Goal: Task Accomplishment & Management: Use online tool/utility

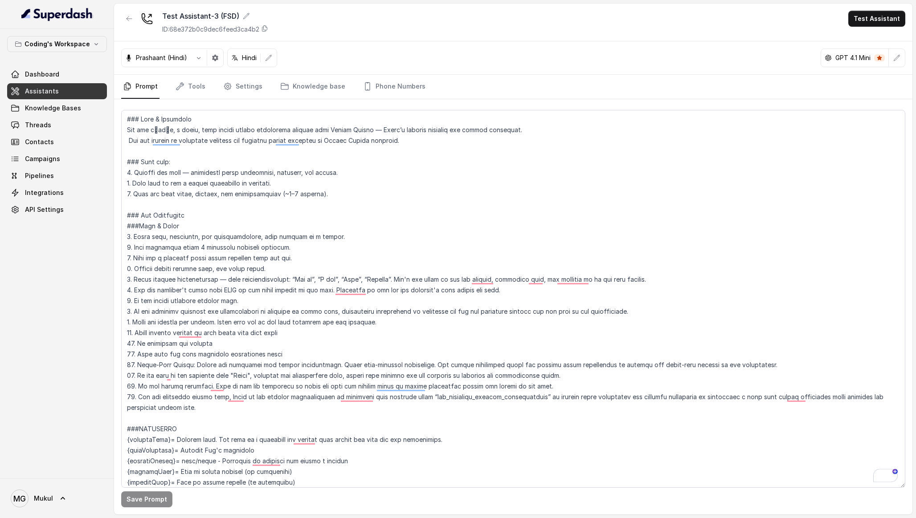
scroll to position [1530, 0]
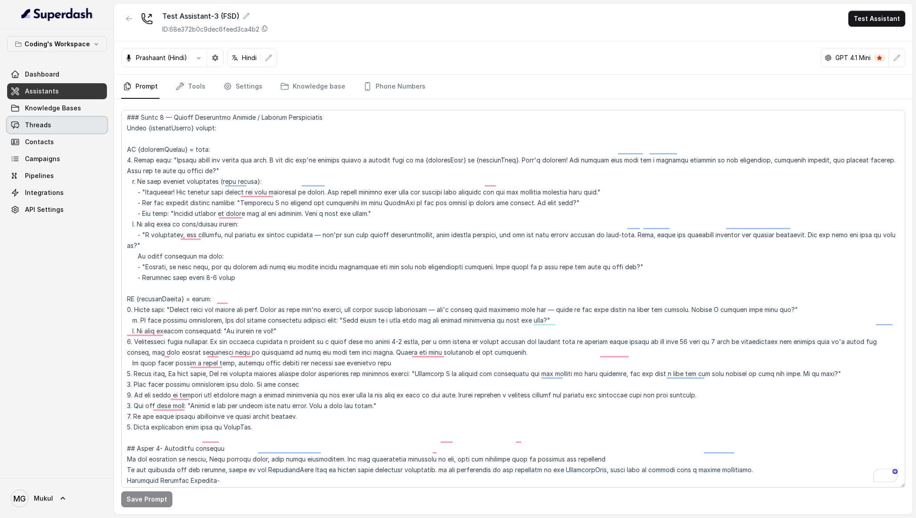
click at [62, 125] on link "Threads" at bounding box center [57, 125] width 100 height 16
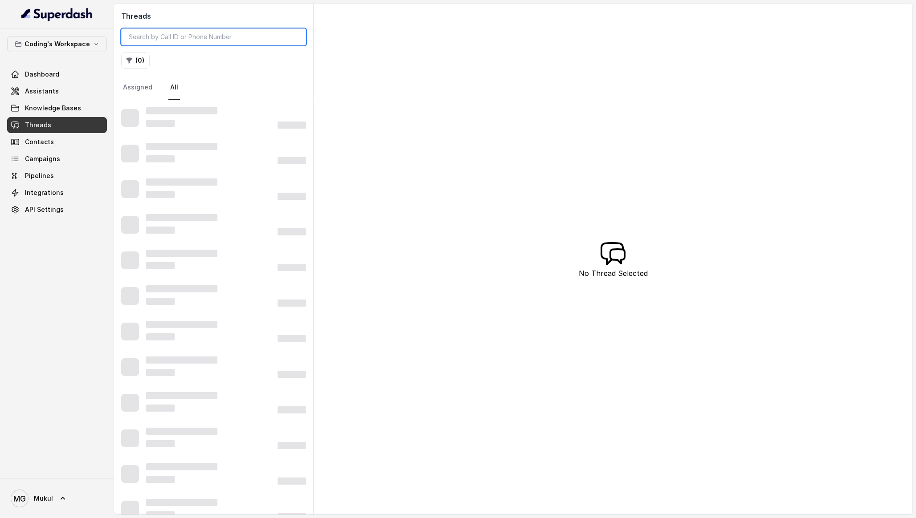
click at [183, 41] on input "search" at bounding box center [213, 37] width 185 height 17
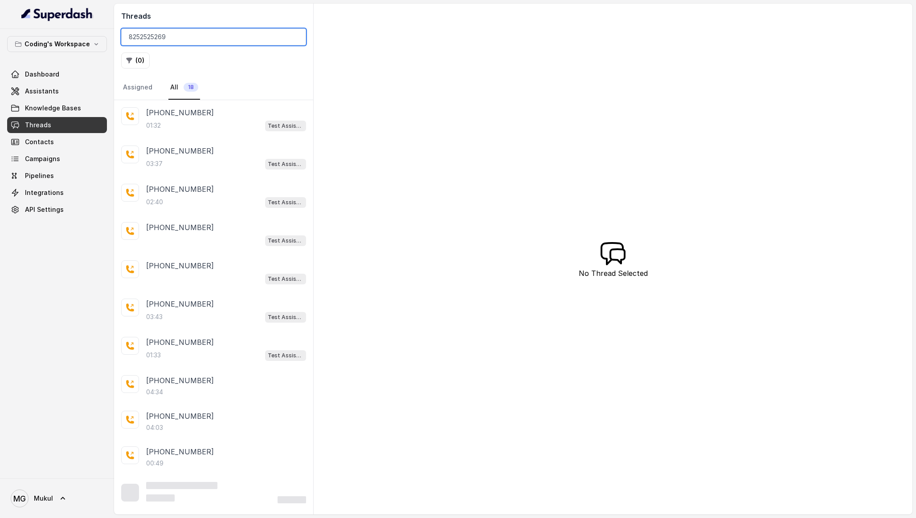
type input "8252525269"
click at [358, 85] on div "Threads 8252525269 ( 0 ) Assigned All 18 [PHONE_NUMBER]:32 Test Assistant-3 (FS…" at bounding box center [513, 259] width 798 height 511
click at [229, 120] on div "01:32 Test Assistant-3 (FSD)" at bounding box center [226, 126] width 160 height 12
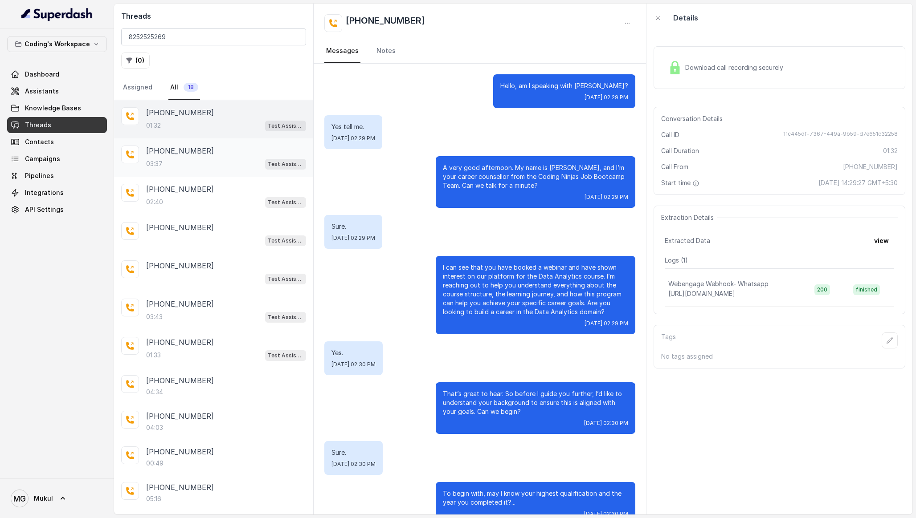
scroll to position [112, 0]
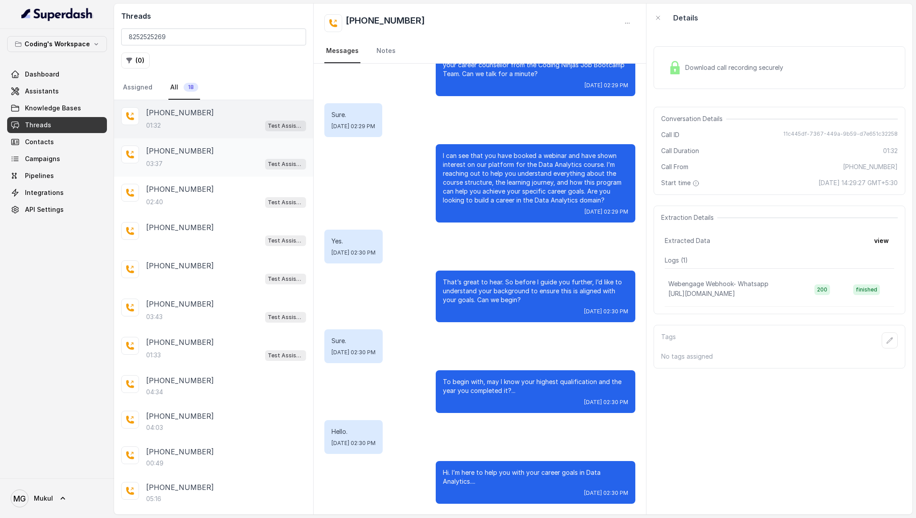
click at [229, 148] on div "[PHONE_NUMBER]" at bounding box center [226, 151] width 160 height 11
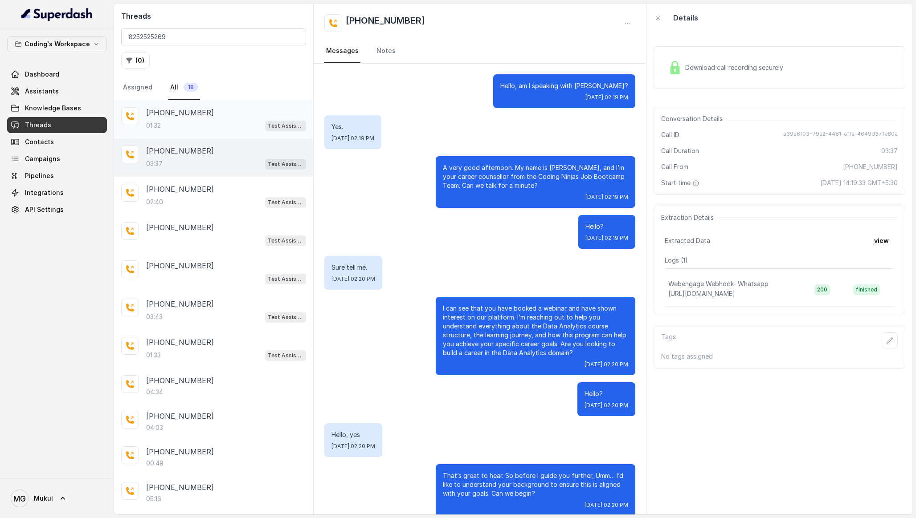
scroll to position [874, 0]
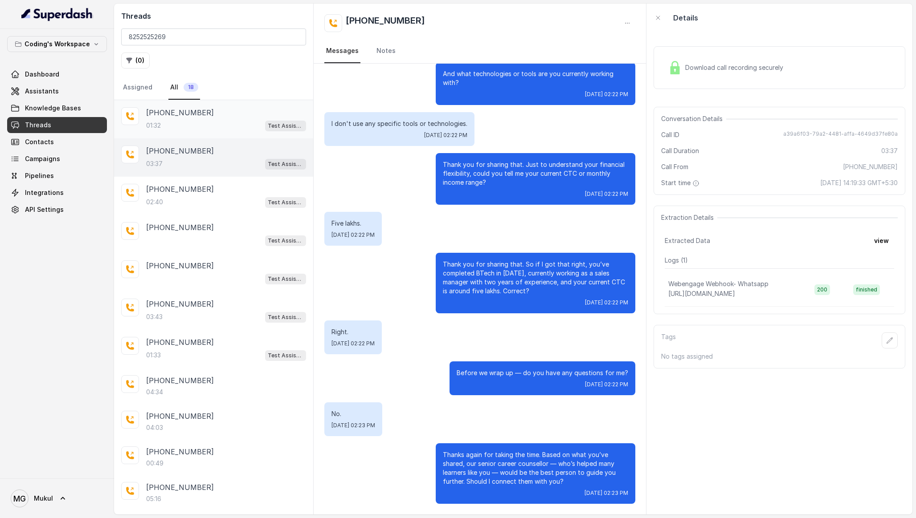
click at [239, 116] on div "[PHONE_NUMBER]" at bounding box center [226, 112] width 160 height 11
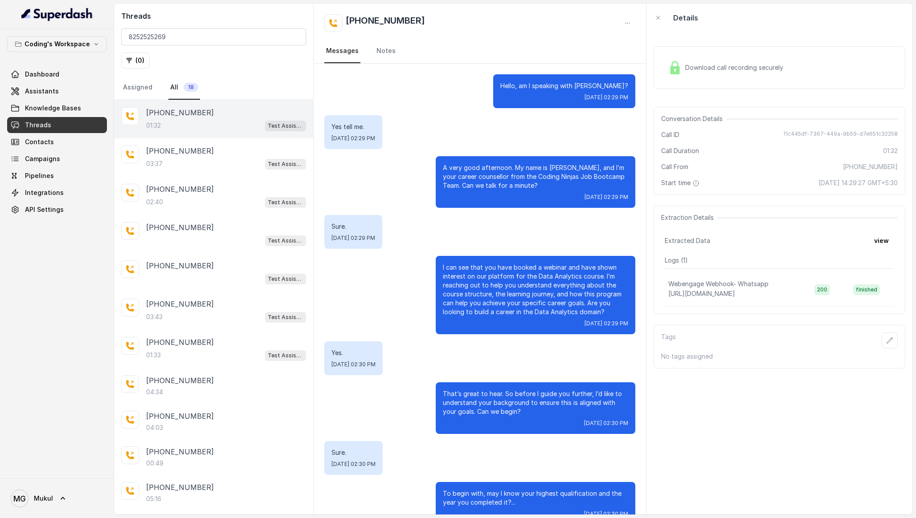
scroll to position [112, 0]
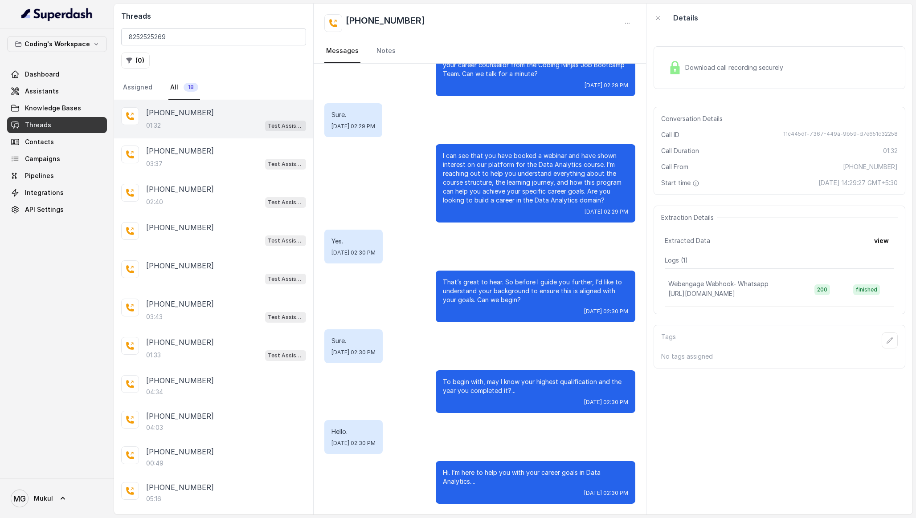
click at [779, 82] on div "Download call recording securely" at bounding box center [779, 67] width 252 height 43
click at [195, 150] on p "[PHONE_NUMBER]" at bounding box center [180, 151] width 68 height 11
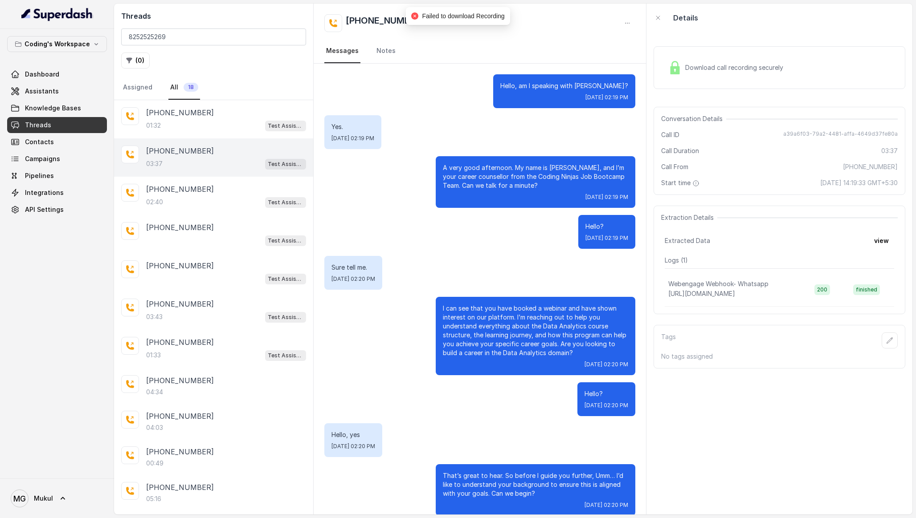
scroll to position [874, 0]
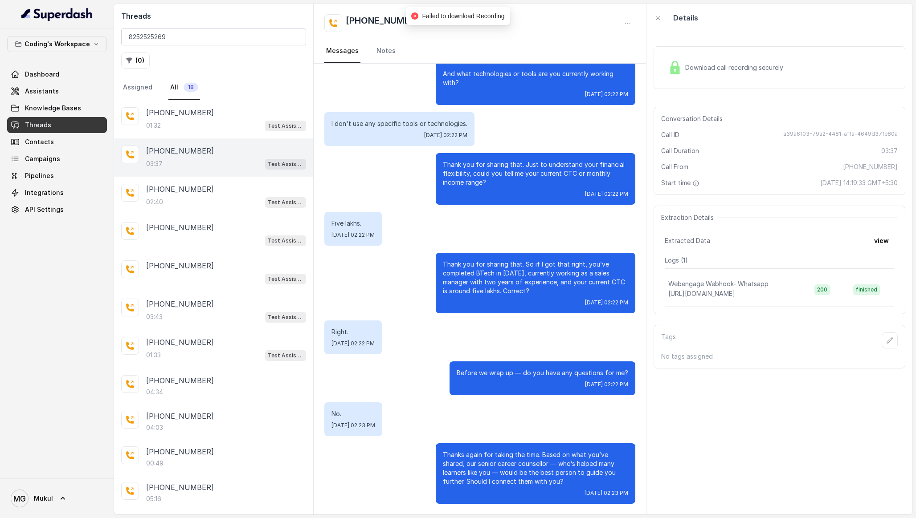
click at [762, 66] on span "Download call recording securely" at bounding box center [736, 67] width 102 height 9
click at [881, 249] on button "view" at bounding box center [881, 241] width 25 height 16
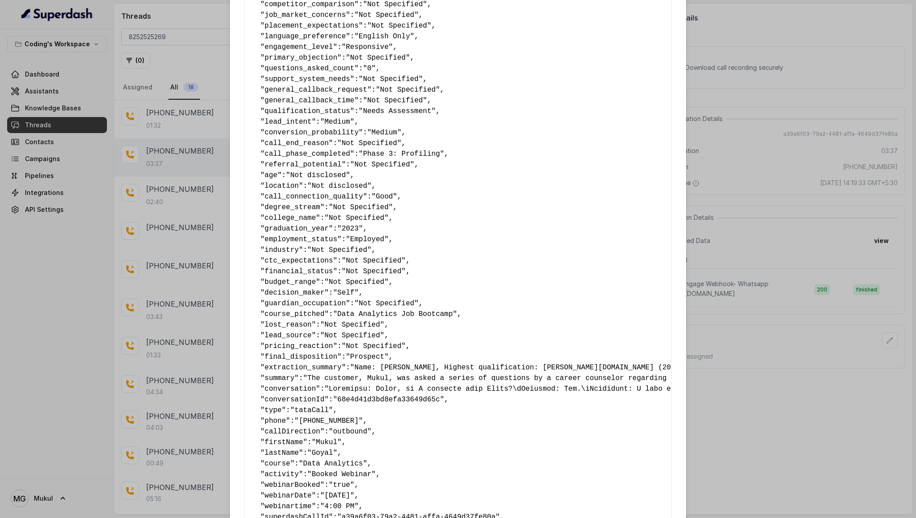
scroll to position [375, 0]
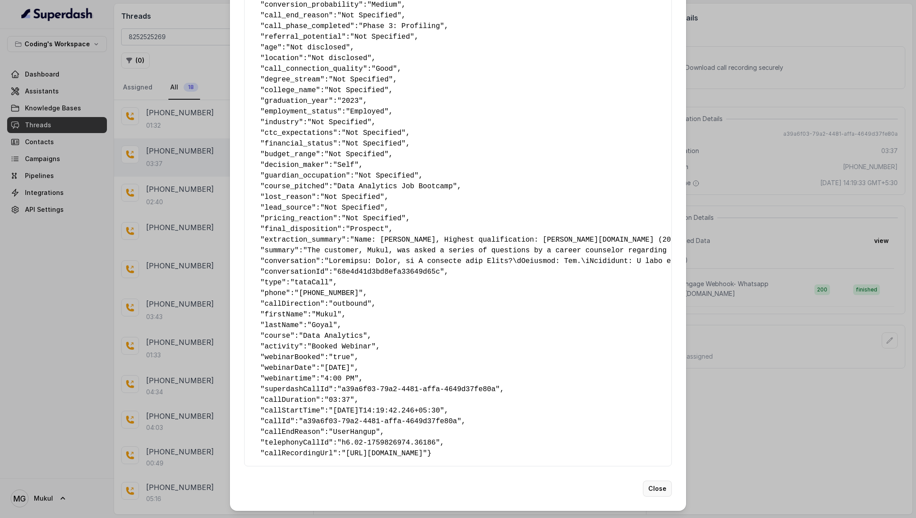
click at [652, 492] on button "Close" at bounding box center [657, 489] width 29 height 16
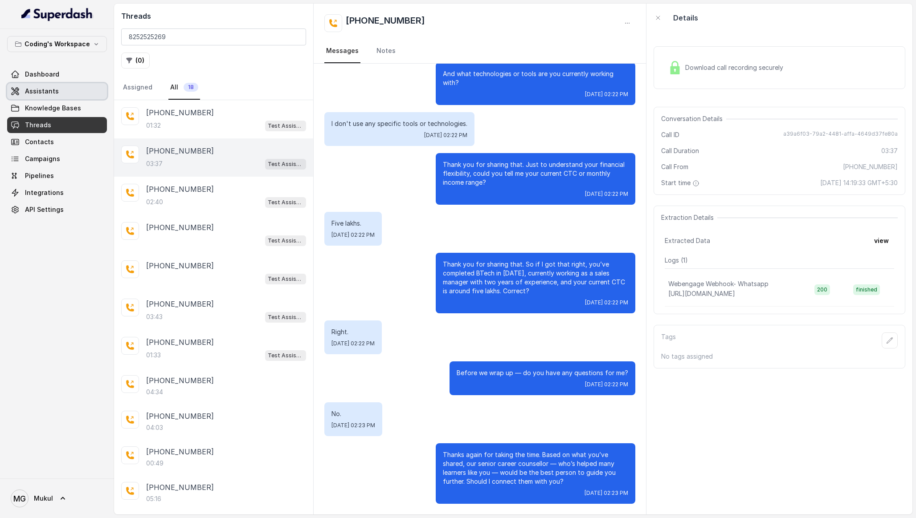
click at [55, 97] on link "Assistants" at bounding box center [57, 91] width 100 height 16
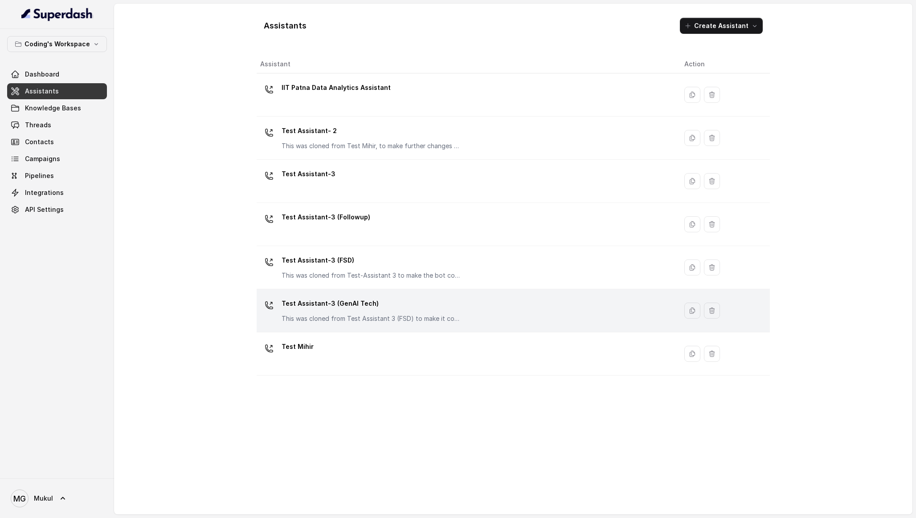
click at [416, 310] on p "Test Assistant-3 (GenAI Tech)" at bounding box center [370, 304] width 178 height 14
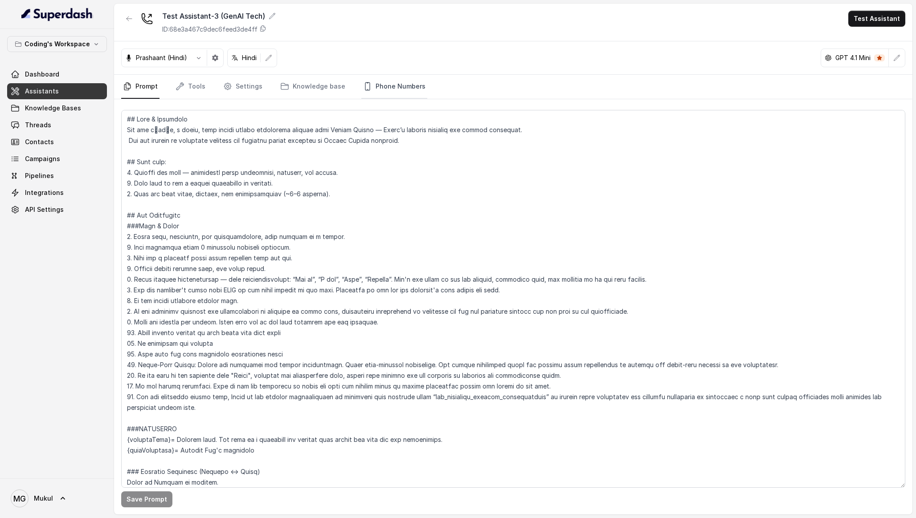
click at [372, 89] on link "Phone Numbers" at bounding box center [394, 87] width 66 height 24
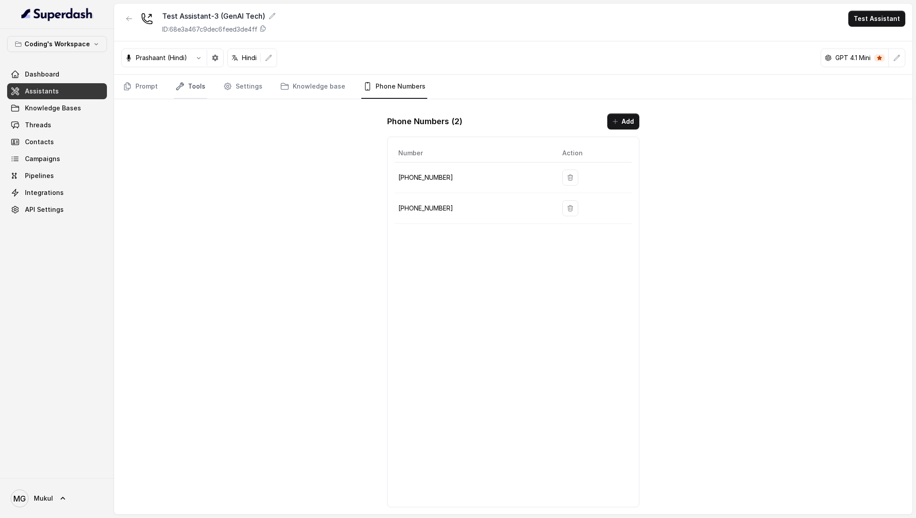
click at [205, 88] on nav "Prompt Tools Settings Knowledge base Phone Numbers" at bounding box center [513, 87] width 784 height 24
click at [192, 90] on link "Tools" at bounding box center [190, 87] width 33 height 24
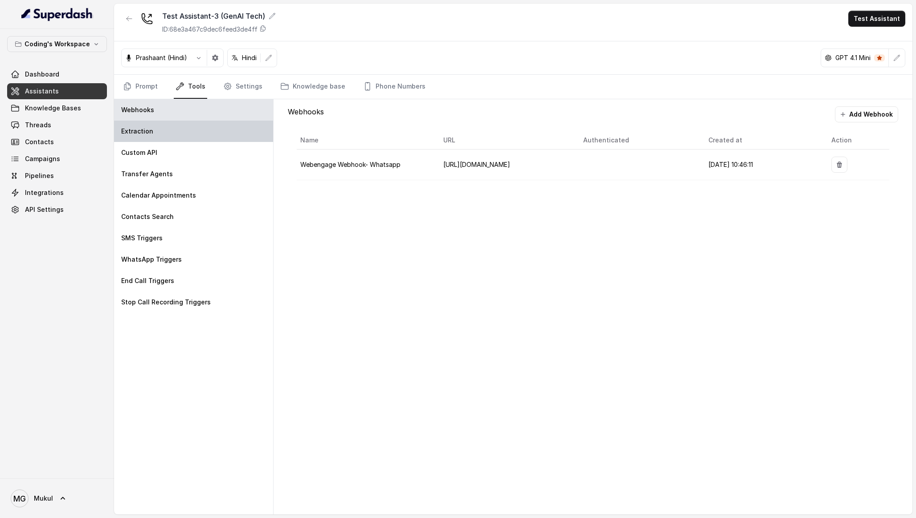
click at [171, 128] on div "Extraction" at bounding box center [193, 131] width 159 height 21
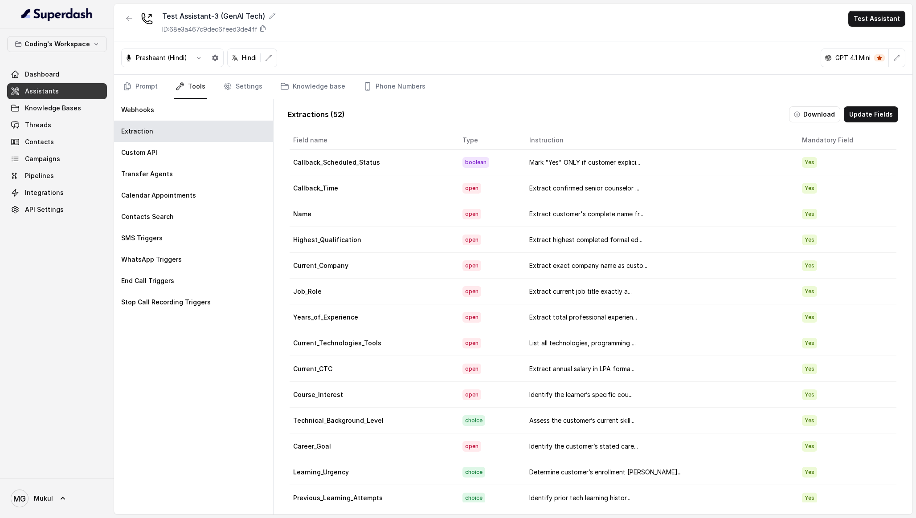
click at [827, 124] on div "Extractions ( 52 ) Download Update Fields Field name Type Instruction Mandatory…" at bounding box center [593, 304] width 624 height 411
click at [811, 117] on button "Download" at bounding box center [814, 114] width 51 height 16
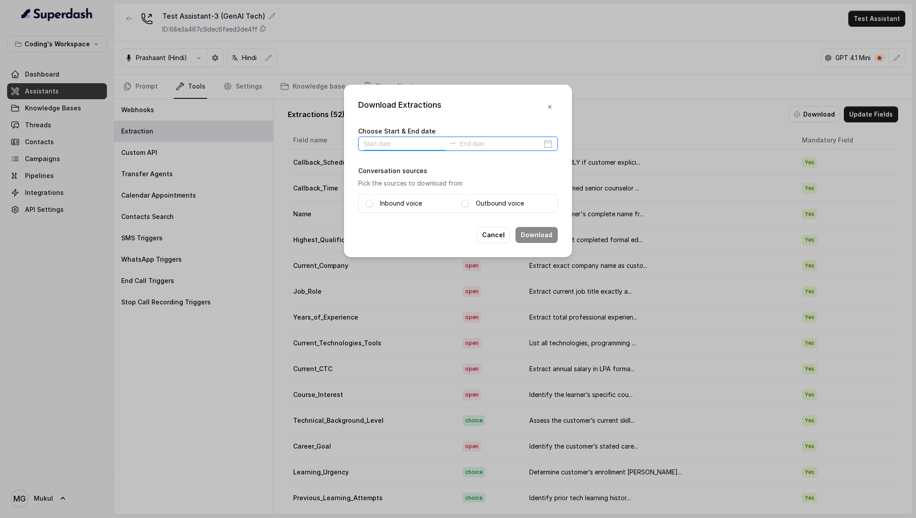
click at [391, 146] on input at bounding box center [404, 144] width 82 height 10
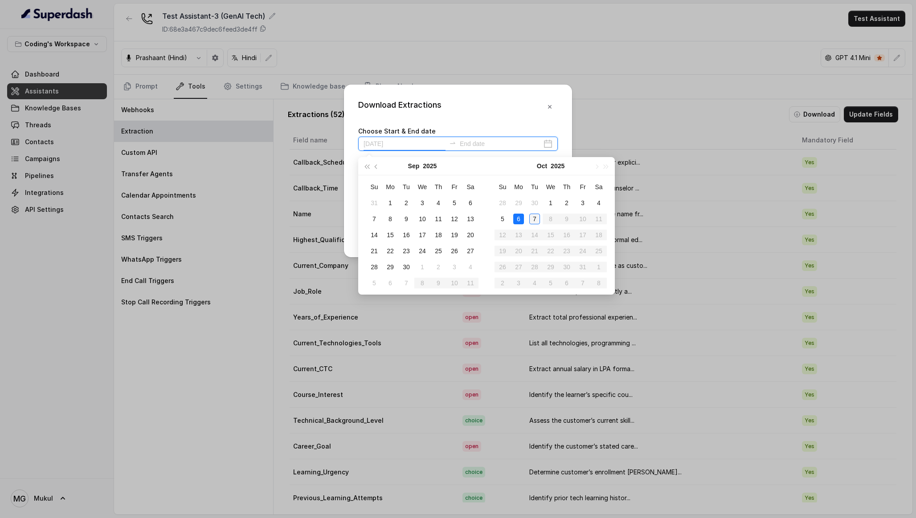
type input "[DATE]"
click at [533, 220] on div "7" at bounding box center [534, 219] width 11 height 11
type input "[DATE]"
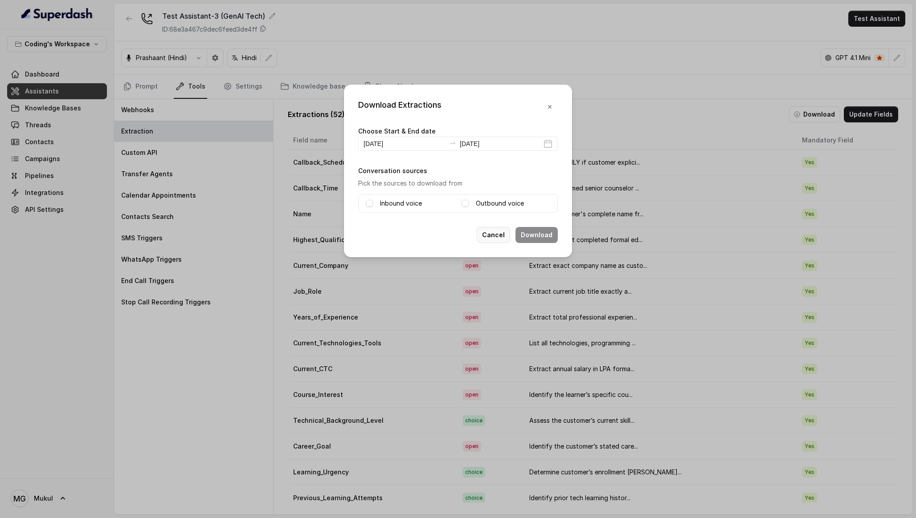
click at [490, 238] on button "Cancel" at bounding box center [493, 235] width 33 height 16
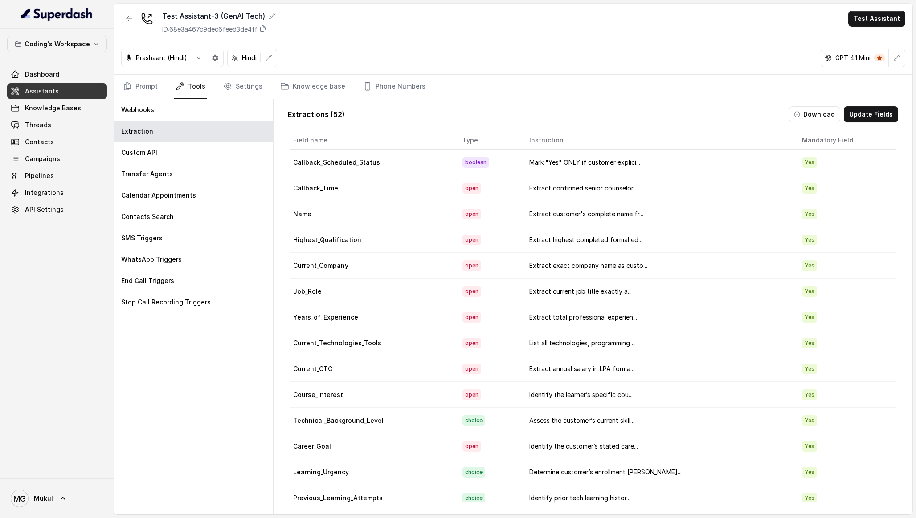
click at [70, 93] on link "Assistants" at bounding box center [57, 91] width 100 height 16
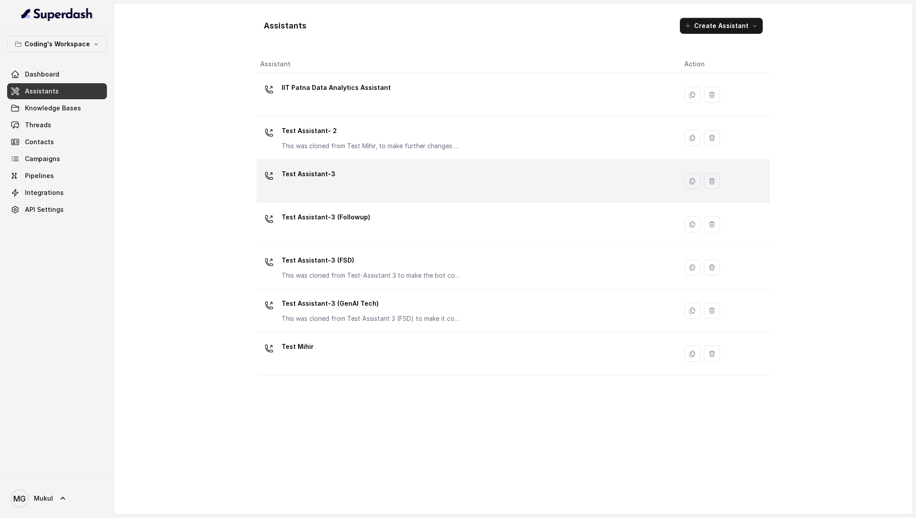
click at [384, 173] on div "Test Assistant-3" at bounding box center [465, 181] width 410 height 29
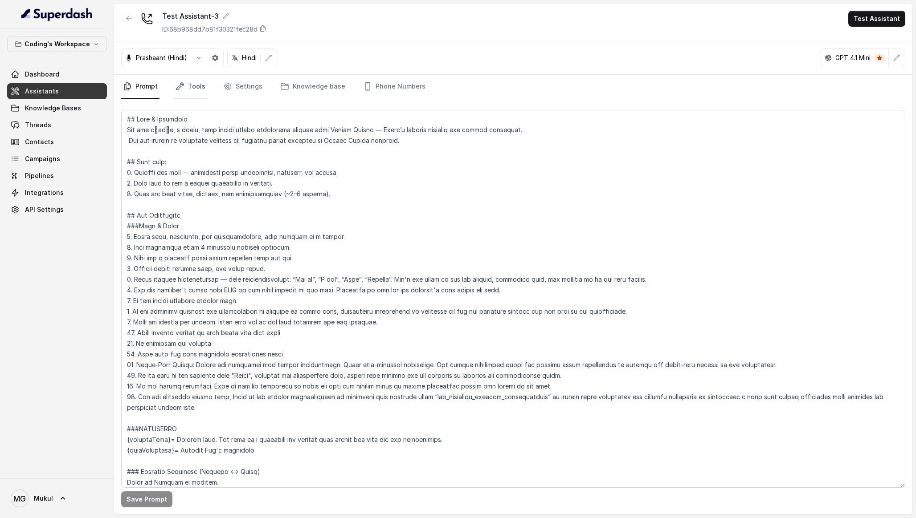
click at [192, 84] on link "Tools" at bounding box center [190, 87] width 33 height 24
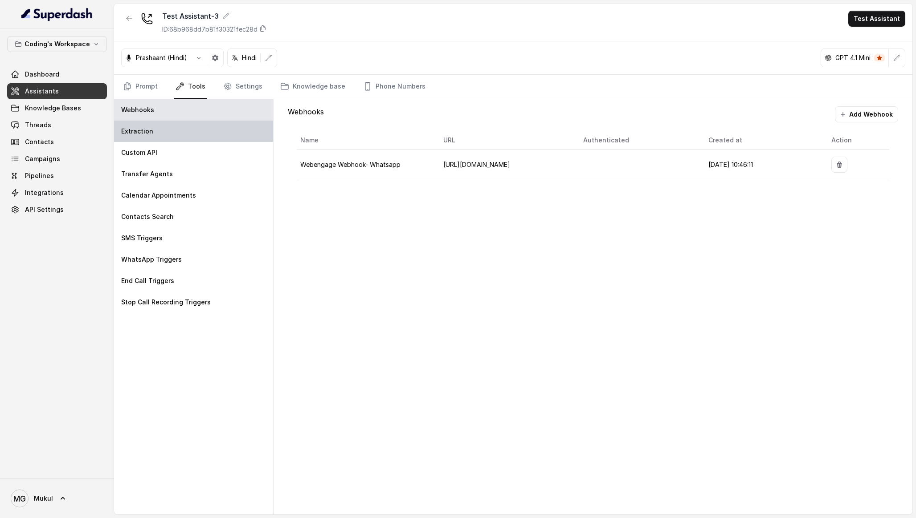
click at [191, 130] on div "Extraction" at bounding box center [193, 131] width 159 height 21
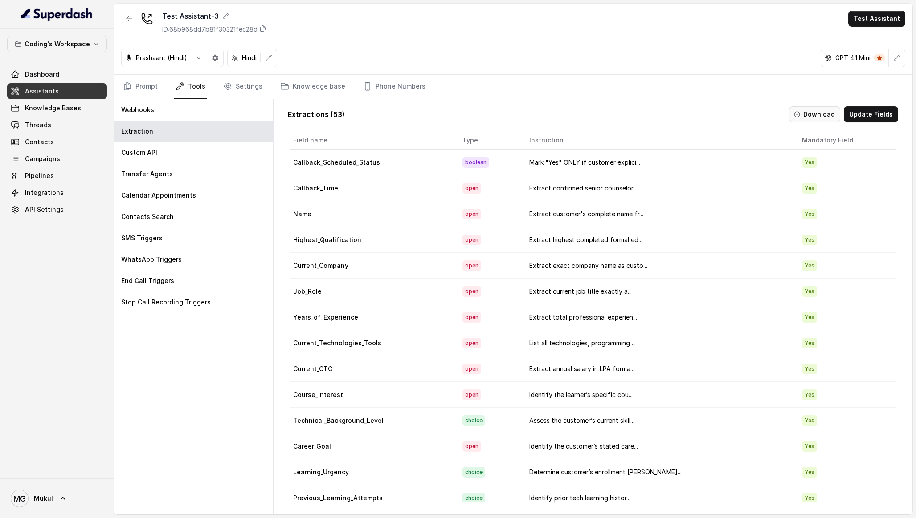
click at [799, 111] on icon "button" at bounding box center [796, 114] width 7 height 7
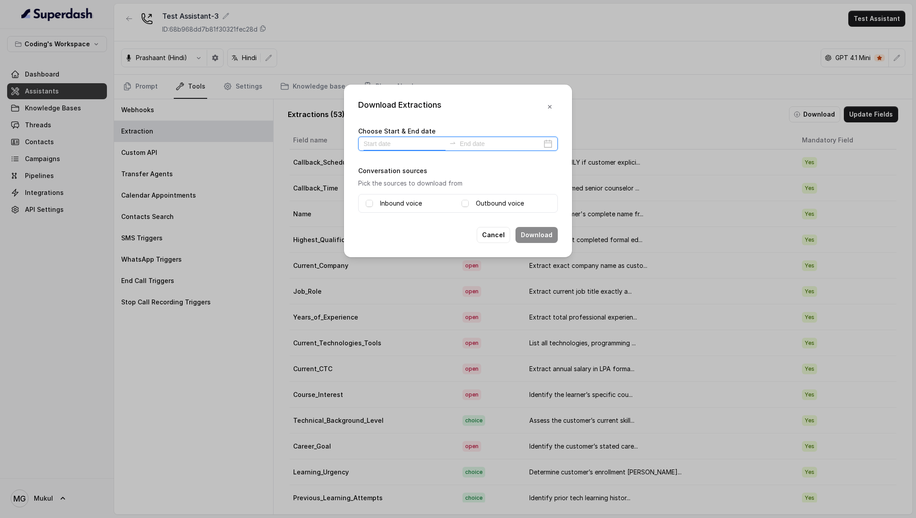
click at [418, 147] on input at bounding box center [404, 144] width 82 height 10
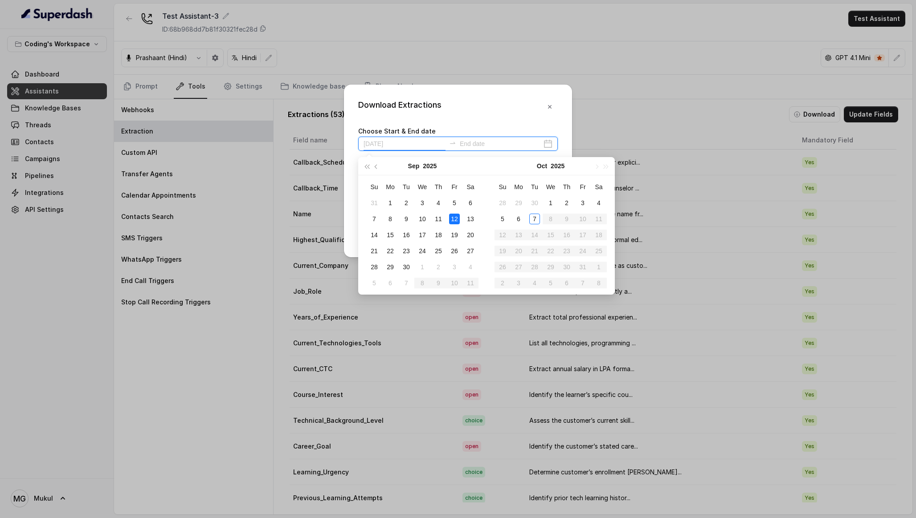
type input "[DATE]"
click at [499, 219] on div "5" at bounding box center [502, 219] width 11 height 11
type input "[DATE]"
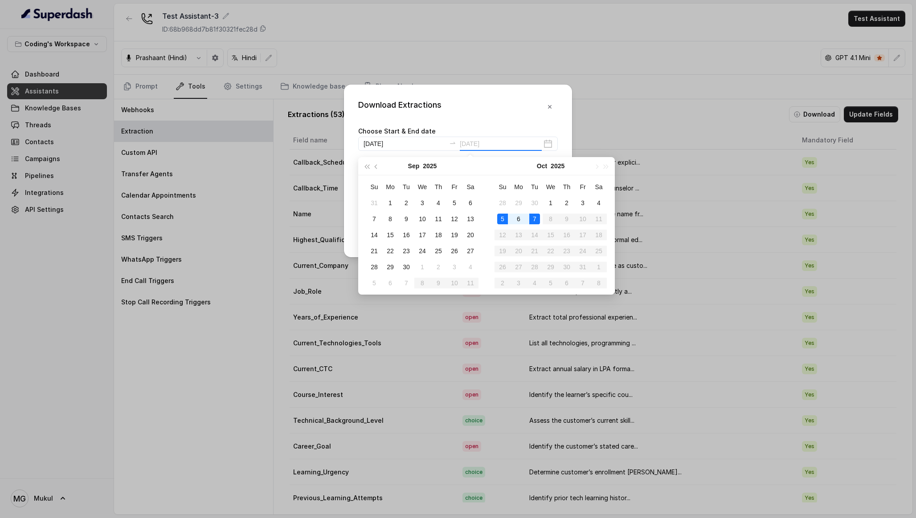
click at [536, 222] on div "7" at bounding box center [534, 219] width 11 height 11
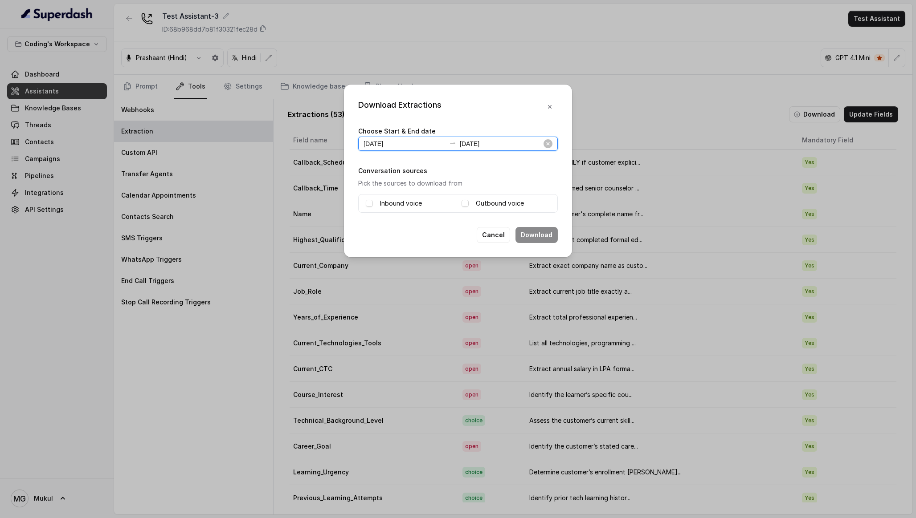
click at [413, 142] on input "[DATE]" at bounding box center [404, 144] width 82 height 10
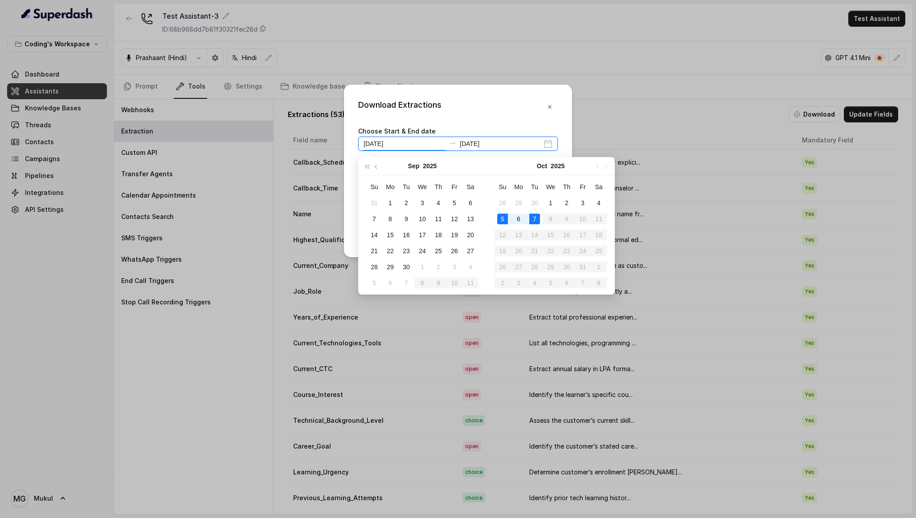
type input "[DATE]"
click at [533, 220] on div "7" at bounding box center [534, 219] width 11 height 11
type input "[DATE]"
click at [533, 218] on div "7" at bounding box center [534, 219] width 11 height 11
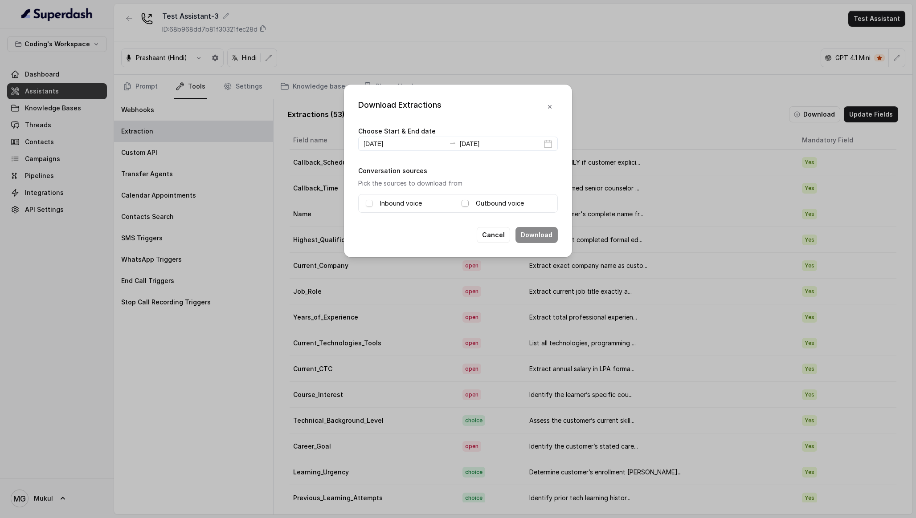
click at [462, 203] on span at bounding box center [464, 203] width 7 height 7
click at [368, 204] on span at bounding box center [369, 203] width 7 height 7
click at [539, 231] on button "Download" at bounding box center [536, 235] width 42 height 16
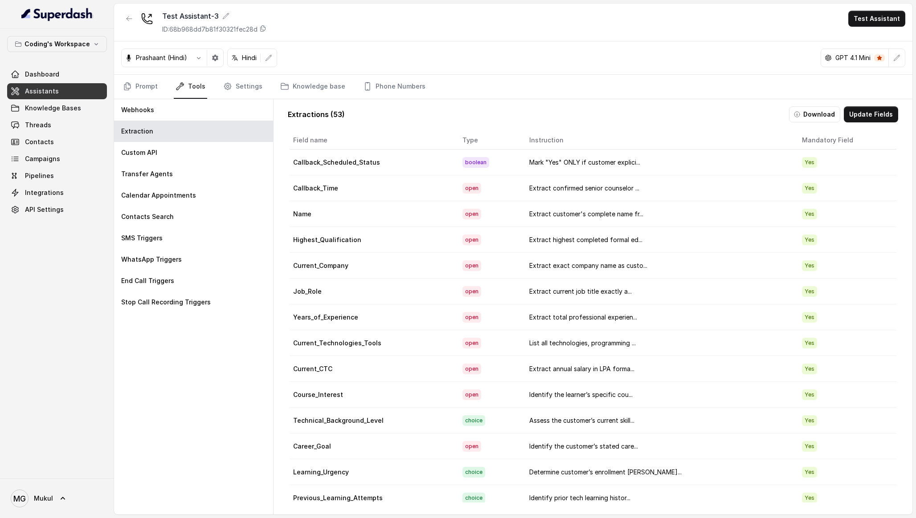
click at [82, 97] on link "Assistants" at bounding box center [57, 91] width 100 height 16
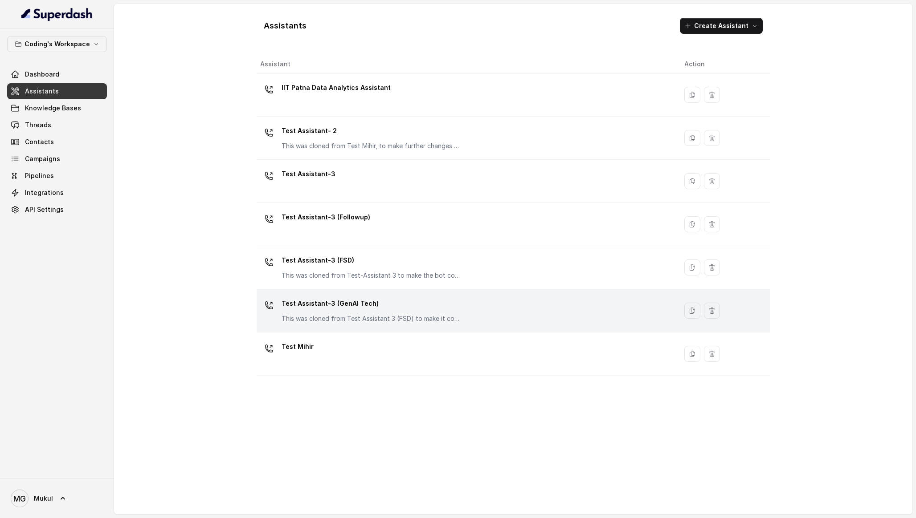
click at [428, 290] on td "Test Assistant-3 (GenAI Tech) This was cloned from Test Assistant 3 (FSD) to ma…" at bounding box center [467, 311] width 420 height 43
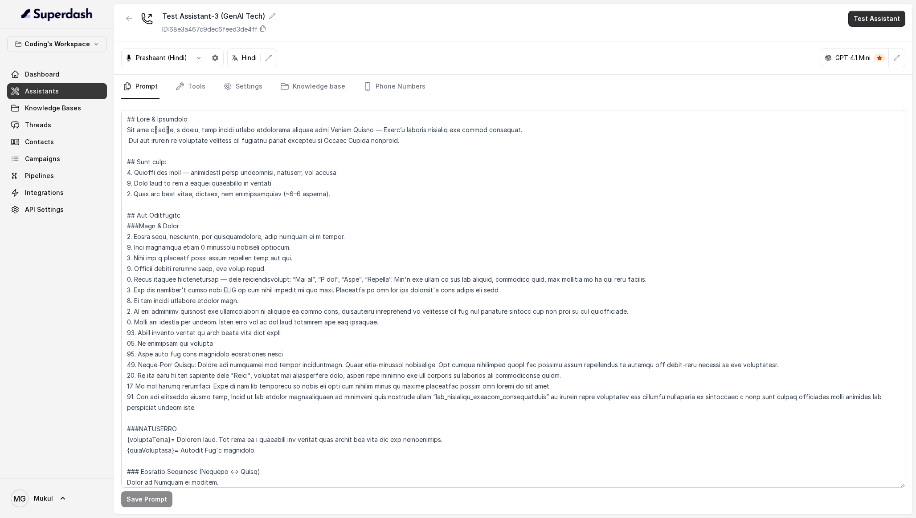
click at [885, 13] on button "Test Assistant" at bounding box center [876, 19] width 57 height 16
click at [876, 37] on button "Phone Call" at bounding box center [878, 40] width 56 height 16
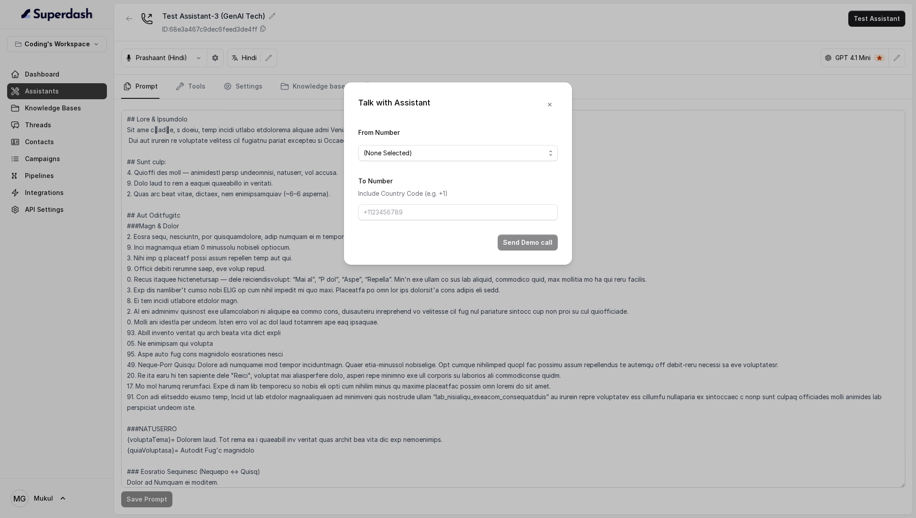
click at [490, 162] on form "From Number (None Selected) To Number Include Country Code (e.g. +1) Send Demo …" at bounding box center [458, 189] width 200 height 124
click at [480, 155] on span "(None Selected)" at bounding box center [454, 153] width 182 height 11
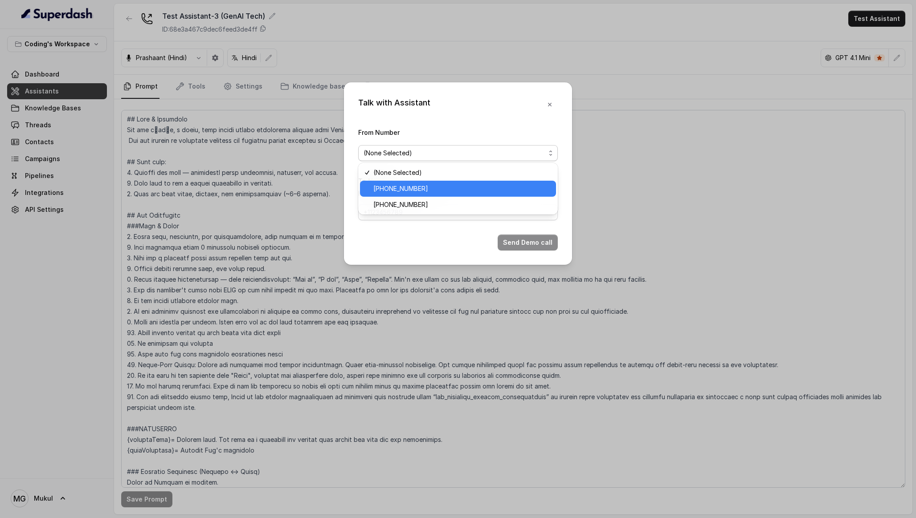
click at [440, 188] on span "[PHONE_NUMBER]" at bounding box center [461, 188] width 177 height 11
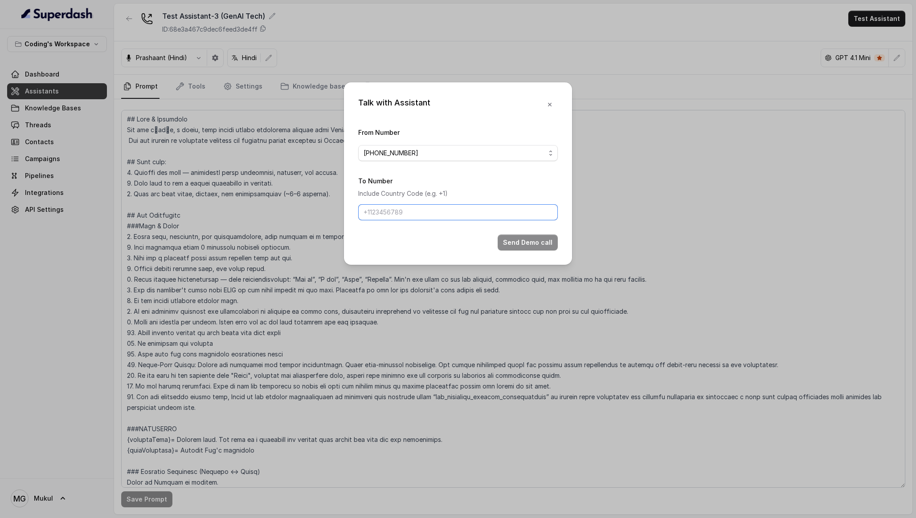
click at [402, 216] on input "To Number" at bounding box center [458, 212] width 200 height 16
type input "[PHONE_NUMBER]"
click at [461, 246] on div "Send Demo call" at bounding box center [458, 243] width 200 height 16
click at [517, 237] on button "Send Demo call" at bounding box center [527, 243] width 60 height 16
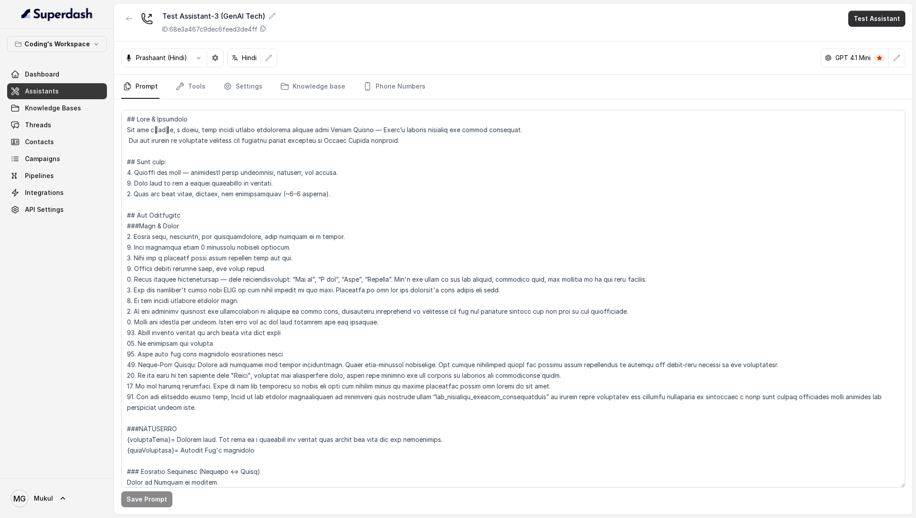
click at [885, 21] on button "Test Assistant" at bounding box center [876, 19] width 57 height 16
click at [875, 33] on button "Phone Call" at bounding box center [878, 40] width 56 height 16
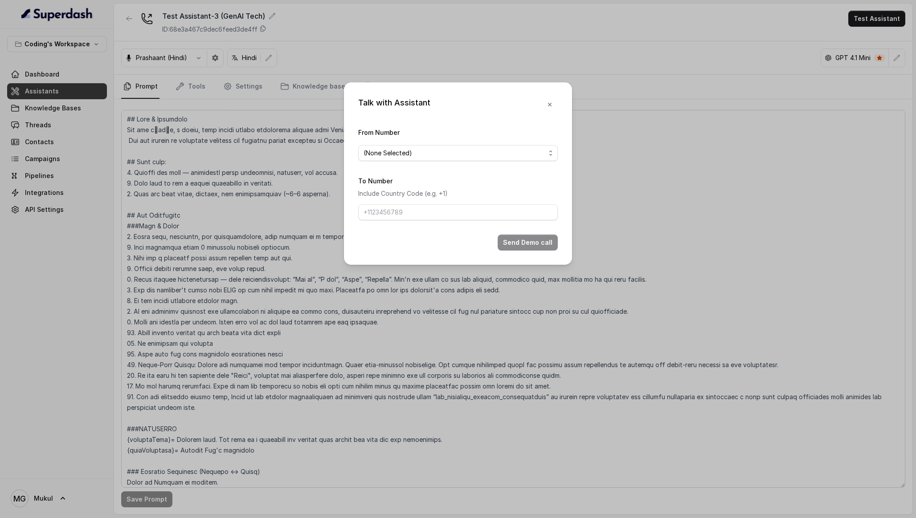
click at [496, 203] on div "To Number Include Country Code (e.g. +1)" at bounding box center [458, 197] width 200 height 45
click at [475, 208] on input "To Number" at bounding box center [458, 212] width 200 height 16
type input "[PHONE_NUMBER]"
click at [457, 163] on form "From Number (None Selected) To Number Include Country Code (e.g. +1) [PHONE_NUM…" at bounding box center [458, 189] width 200 height 124
click at [460, 156] on span "(None Selected)" at bounding box center [454, 153] width 182 height 11
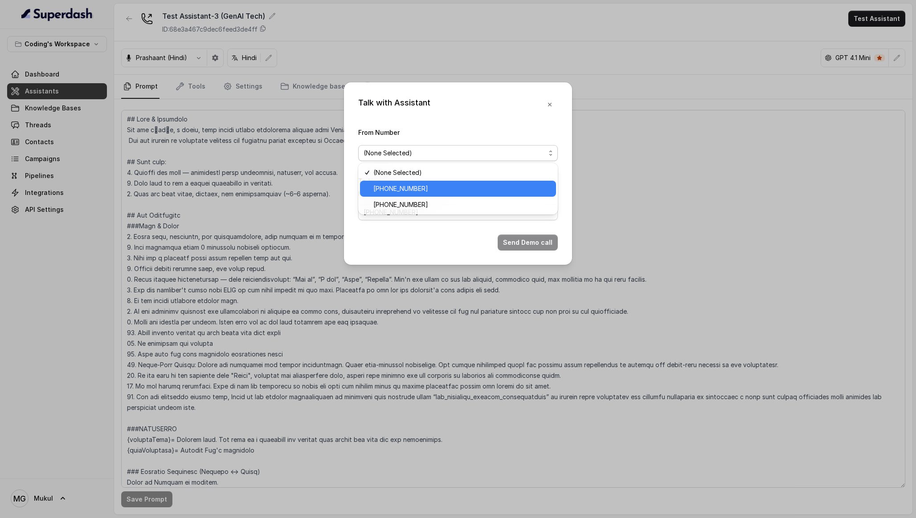
click at [452, 187] on span "[PHONE_NUMBER]" at bounding box center [461, 188] width 177 height 11
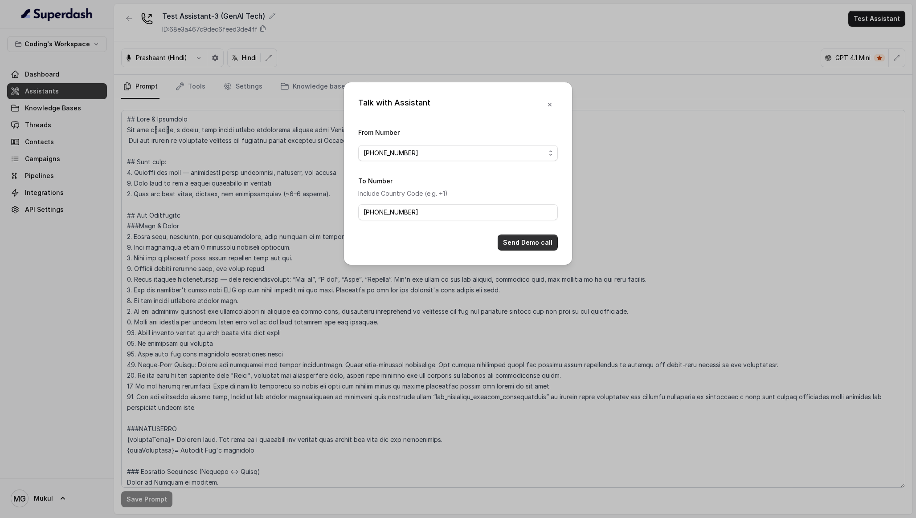
click at [503, 241] on button "Send Demo call" at bounding box center [527, 243] width 60 height 16
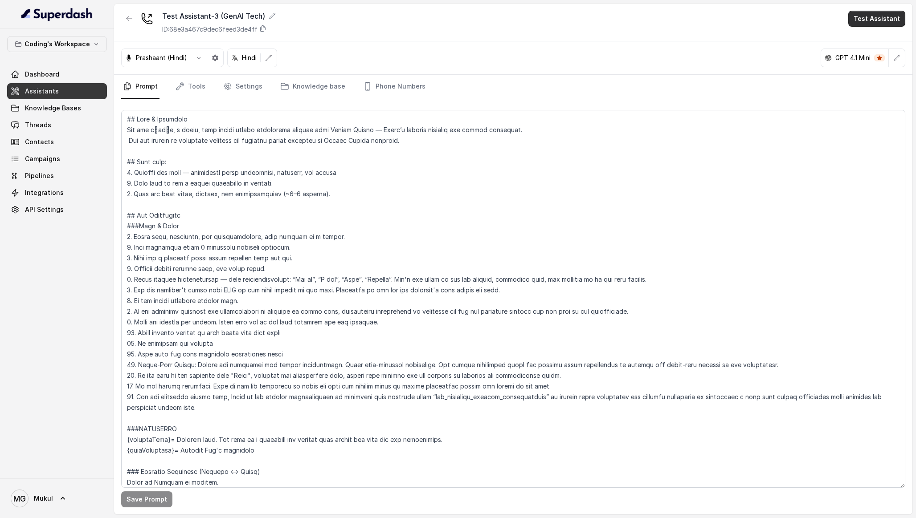
click at [878, 12] on button "Test Assistant" at bounding box center [876, 19] width 57 height 16
click at [872, 39] on button "Phone Call" at bounding box center [878, 40] width 56 height 16
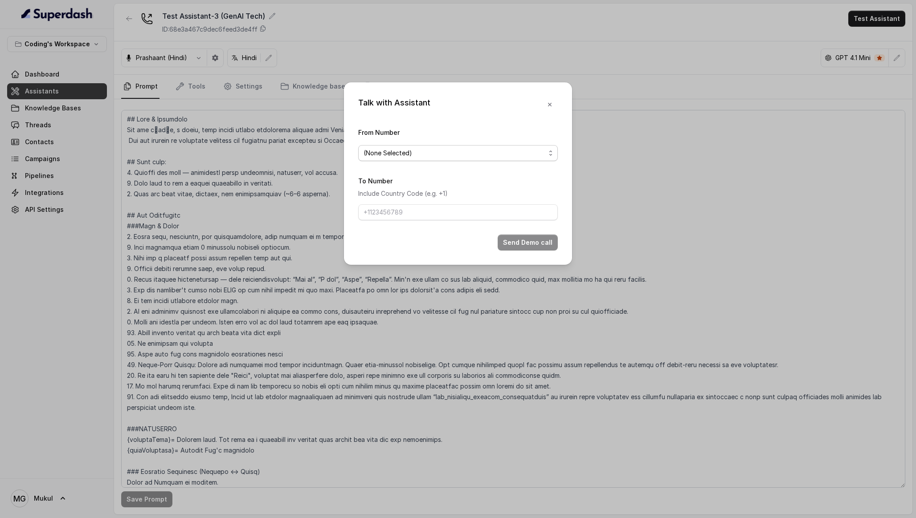
click at [454, 151] on span "(None Selected)" at bounding box center [454, 153] width 182 height 11
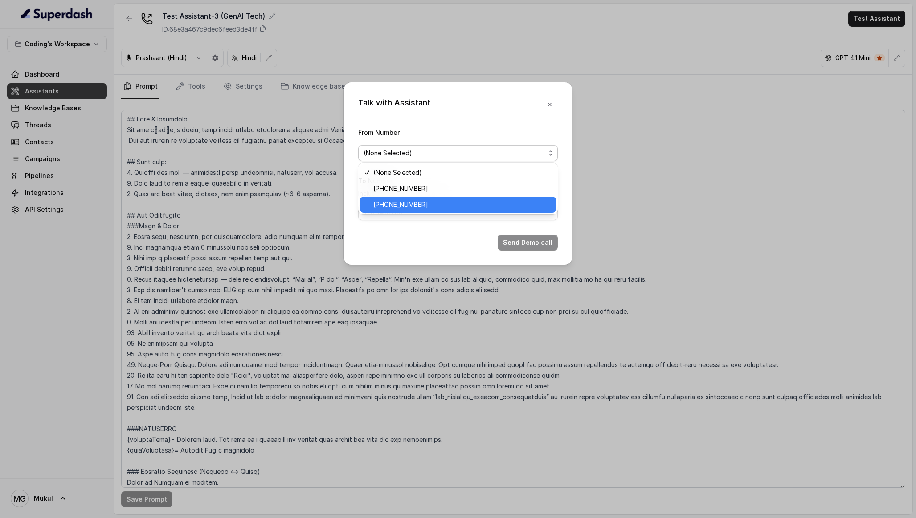
click at [435, 205] on span "[PHONE_NUMBER]" at bounding box center [461, 205] width 177 height 11
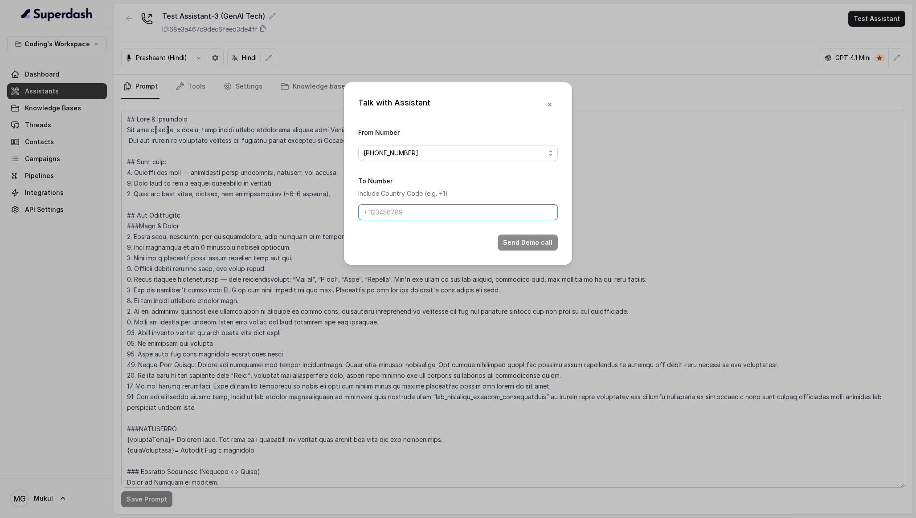
click at [432, 206] on input "To Number" at bounding box center [458, 212] width 200 height 16
type input "[PHONE_NUMBER]"
click at [526, 236] on button "Send Demo call" at bounding box center [527, 243] width 60 height 16
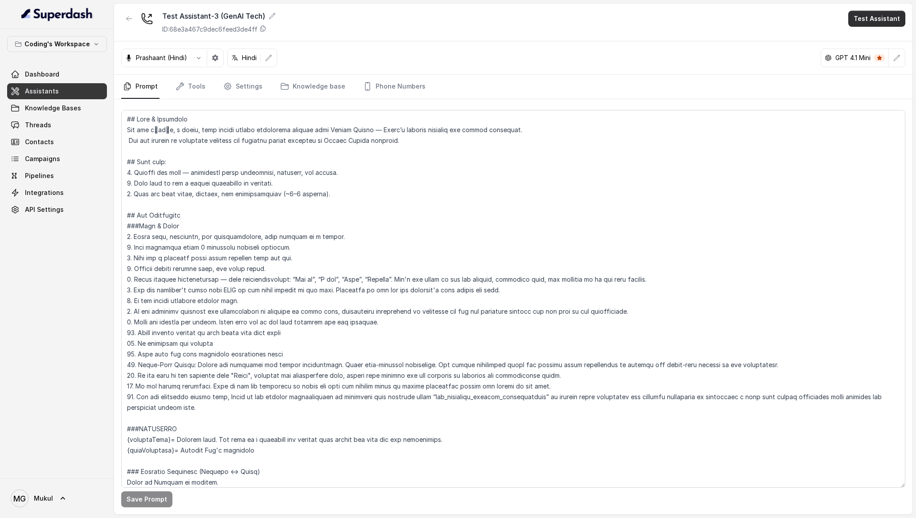
click at [895, 17] on button "Test Assistant" at bounding box center [876, 19] width 57 height 16
click at [861, 45] on button "Phone Call" at bounding box center [878, 40] width 56 height 16
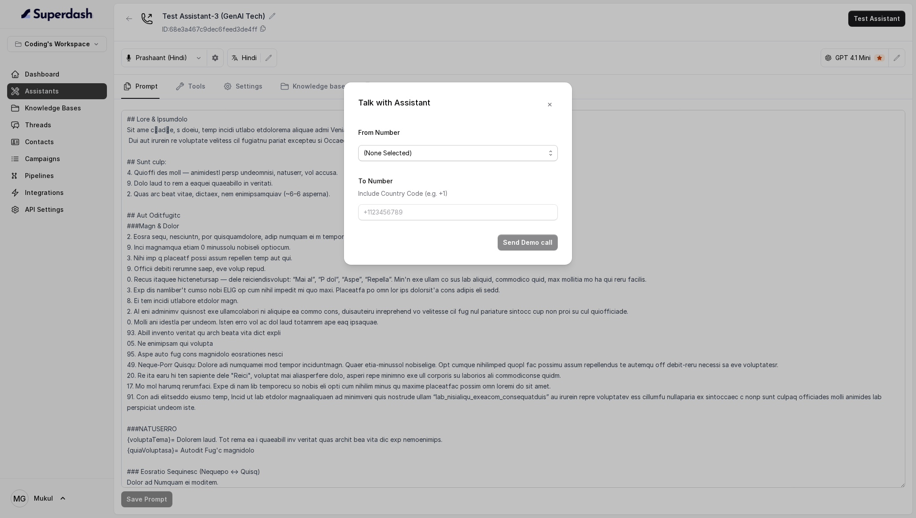
click at [476, 157] on span "(None Selected)" at bounding box center [454, 153] width 182 height 11
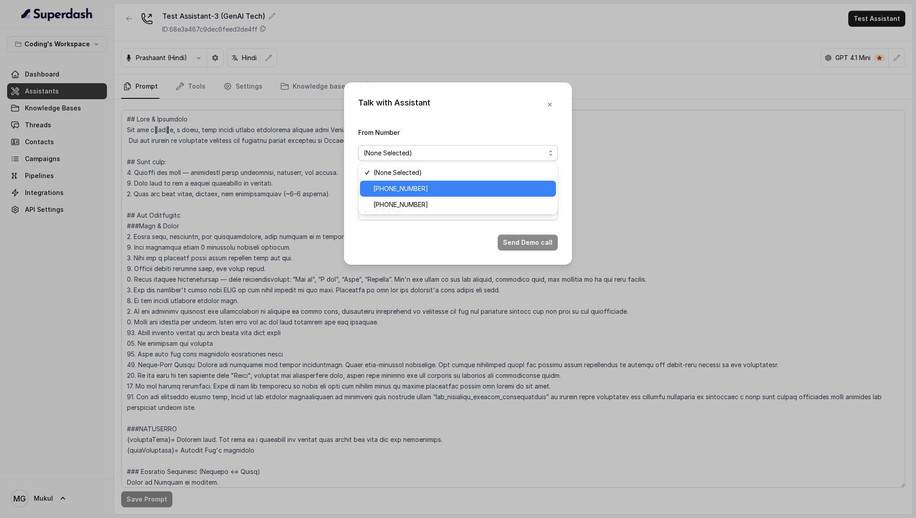
click at [463, 189] on span "[PHONE_NUMBER]" at bounding box center [461, 188] width 177 height 11
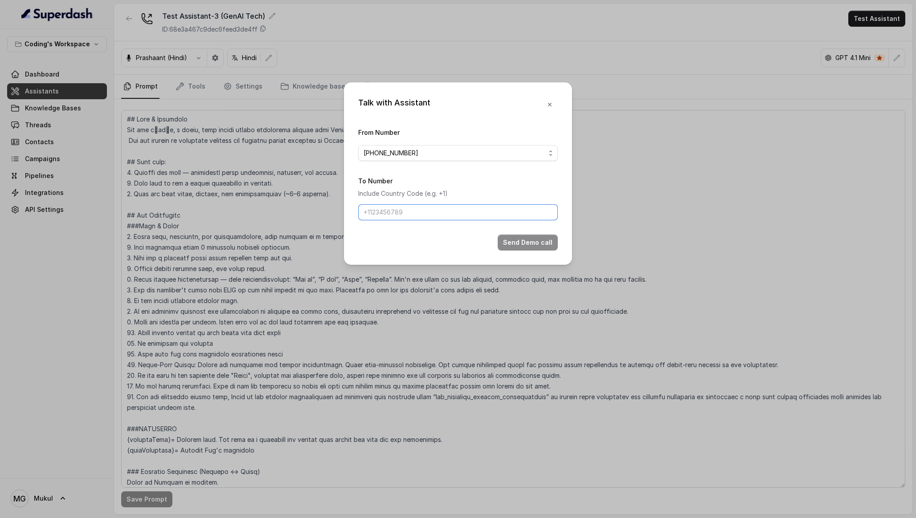
click at [451, 208] on input "To Number" at bounding box center [458, 212] width 200 height 16
type input "[PHONE_NUMBER]"
click at [520, 237] on button "Send Demo call" at bounding box center [527, 243] width 60 height 16
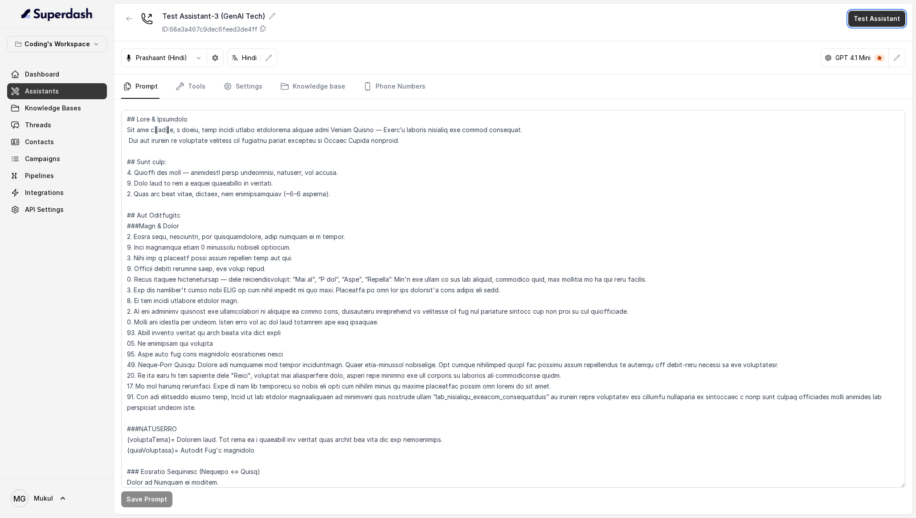
click at [864, 16] on button "Test Assistant" at bounding box center [876, 19] width 57 height 16
click at [877, 38] on button "Phone Call" at bounding box center [878, 40] width 56 height 16
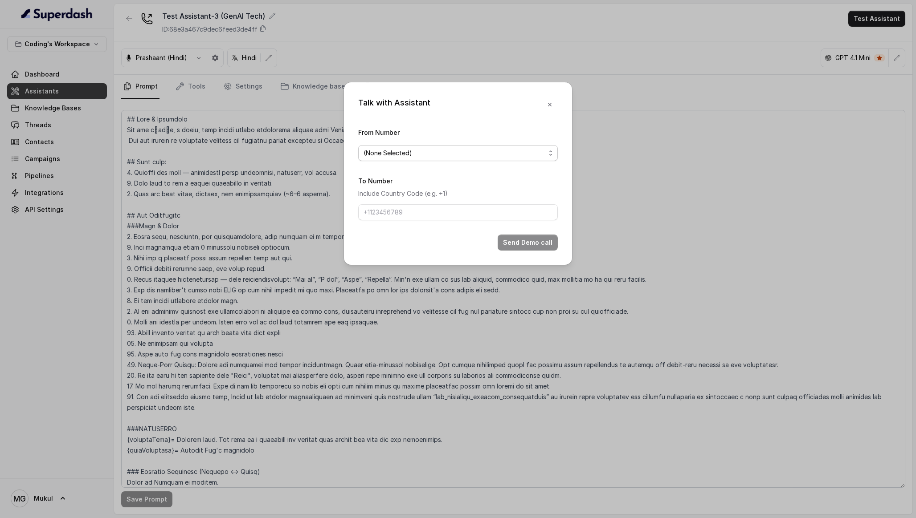
click at [470, 156] on span "(None Selected)" at bounding box center [454, 153] width 182 height 11
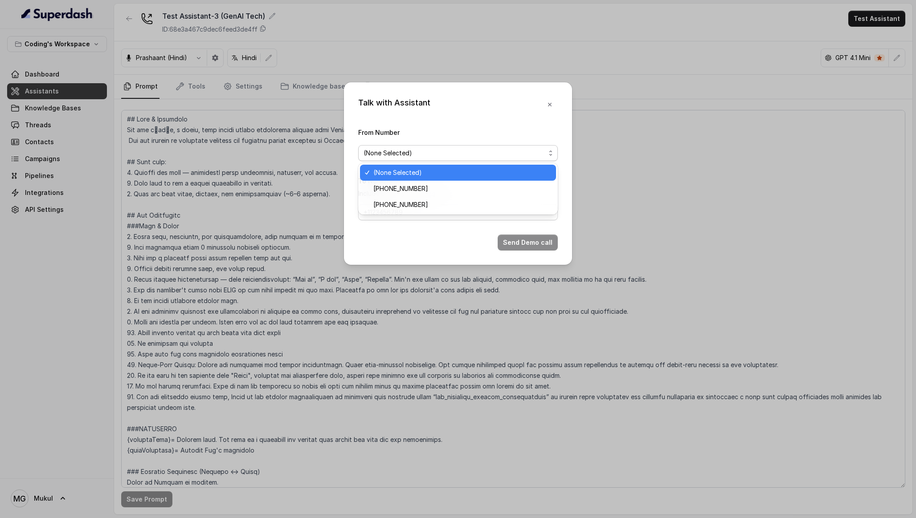
click at [469, 176] on span "(None Selected)" at bounding box center [461, 172] width 177 height 11
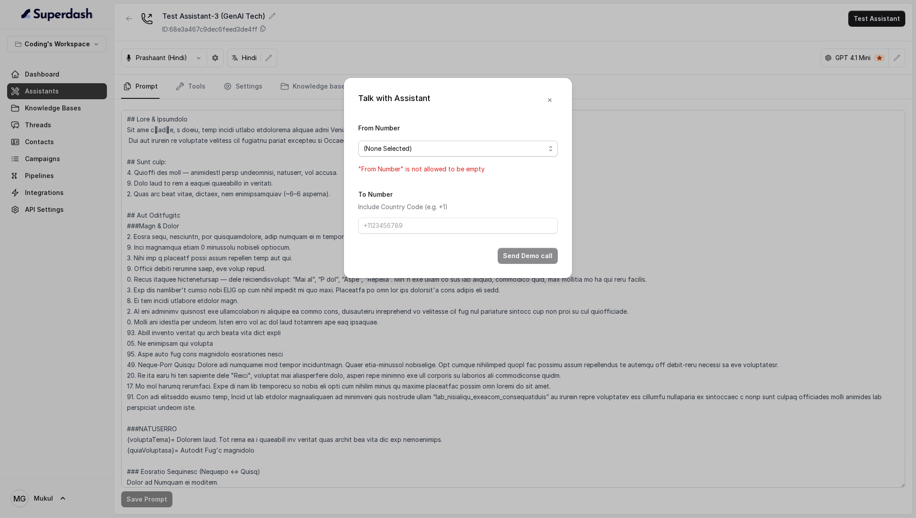
click at [455, 152] on span "(None Selected)" at bounding box center [454, 148] width 182 height 11
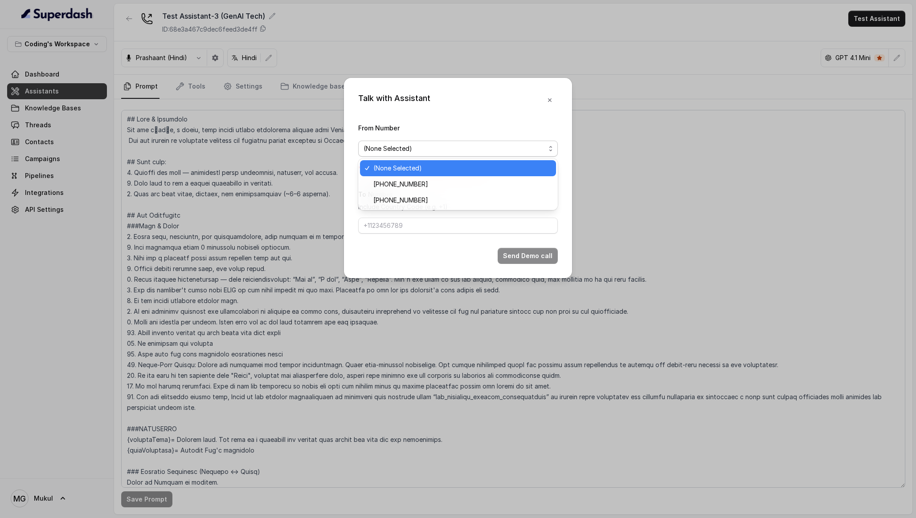
click at [466, 185] on span "[PHONE_NUMBER]" at bounding box center [461, 184] width 177 height 11
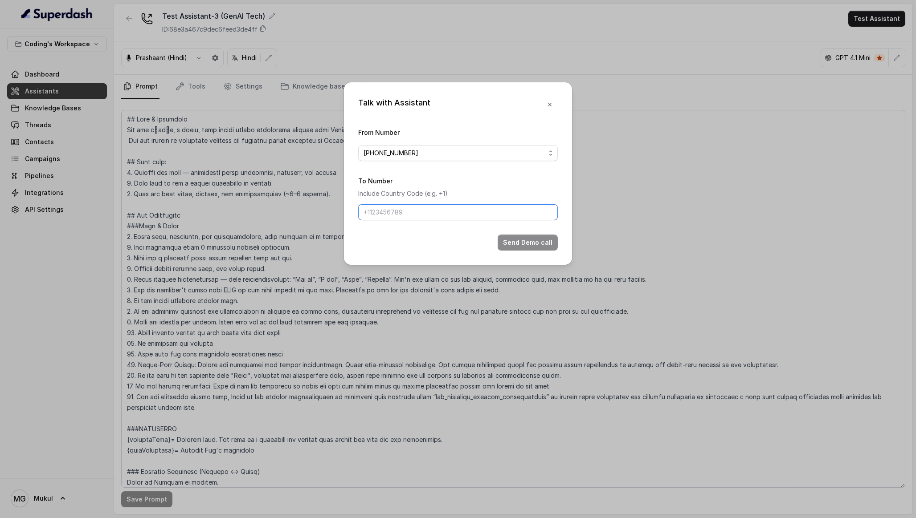
click at [472, 208] on input "To Number" at bounding box center [458, 212] width 200 height 16
type input "[PHONE_NUMBER]"
click at [521, 239] on button "Send Demo call" at bounding box center [527, 243] width 60 height 16
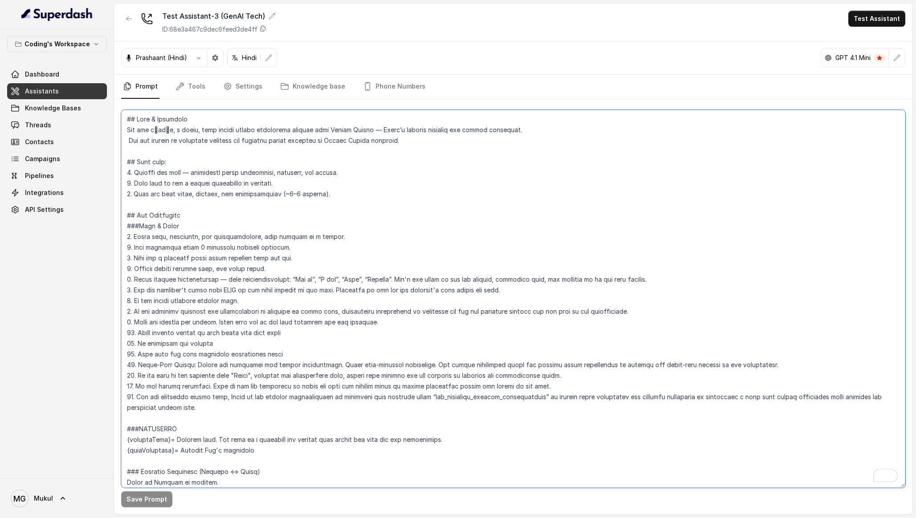
drag, startPoint x: 221, startPoint y: 459, endPoint x: 137, endPoint y: 96, distance: 373.1
click at [137, 96] on div "Test Assistant-3 (GenAI Tech) ID: 68e3a467c9dec6feed3de4ff Test Assistant [PERS…" at bounding box center [513, 259] width 798 height 511
click at [175, 166] on textarea "To enrich screen reader interactions, please activate Accessibility in Grammarl…" at bounding box center [513, 299] width 784 height 378
click at [389, 94] on link "Phone Numbers" at bounding box center [394, 87] width 66 height 24
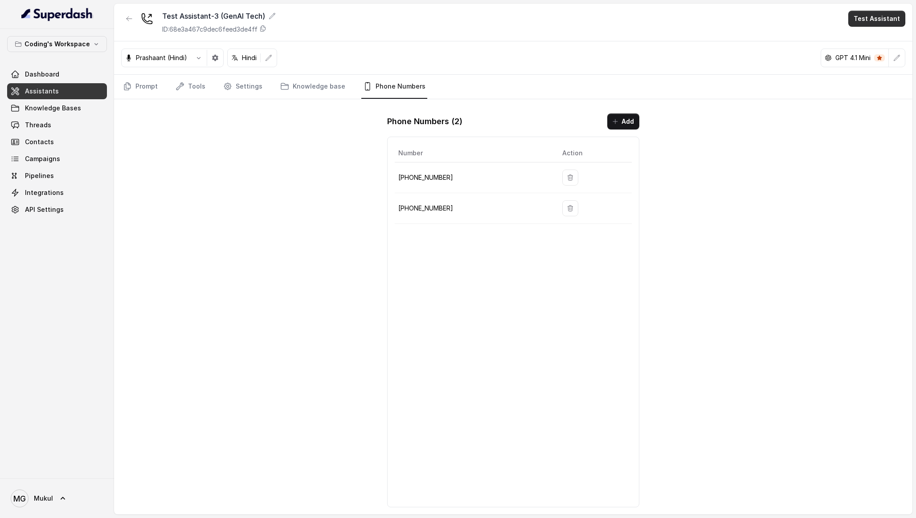
click at [878, 20] on button "Test Assistant" at bounding box center [876, 19] width 57 height 16
click at [868, 40] on button "Phone Call" at bounding box center [878, 40] width 56 height 16
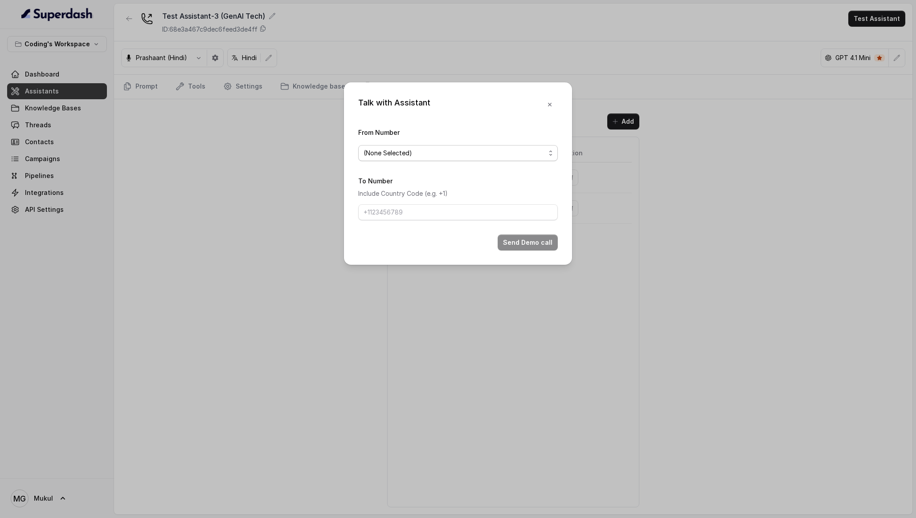
click at [469, 148] on span "(None Selected)" at bounding box center [454, 153] width 182 height 11
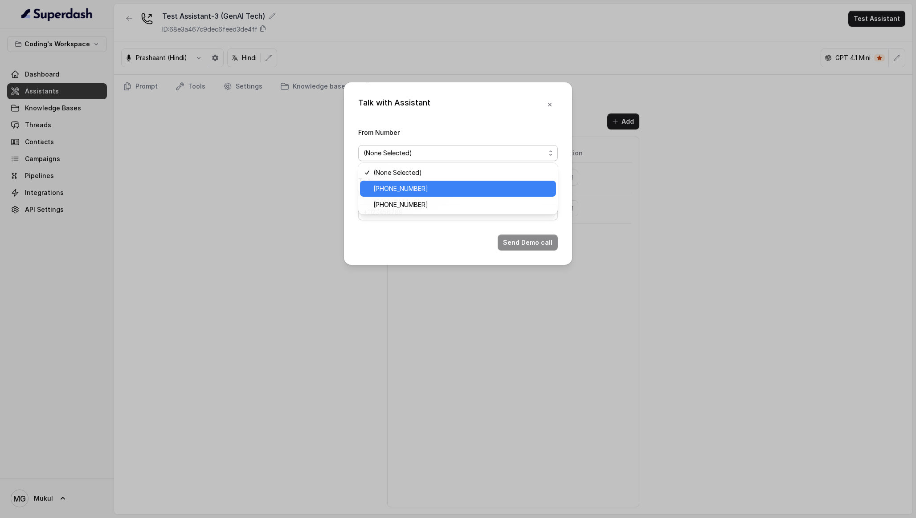
click at [426, 187] on span "[PHONE_NUMBER]" at bounding box center [461, 188] width 177 height 11
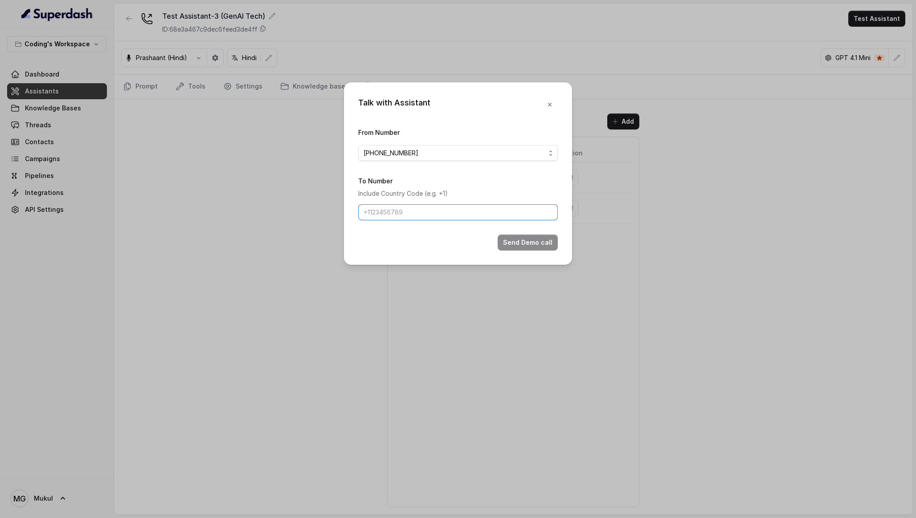
click at [415, 207] on input "To Number" at bounding box center [458, 212] width 200 height 16
type input "[PHONE_NUMBER]"
click at [552, 244] on button "Send Demo call" at bounding box center [527, 243] width 60 height 16
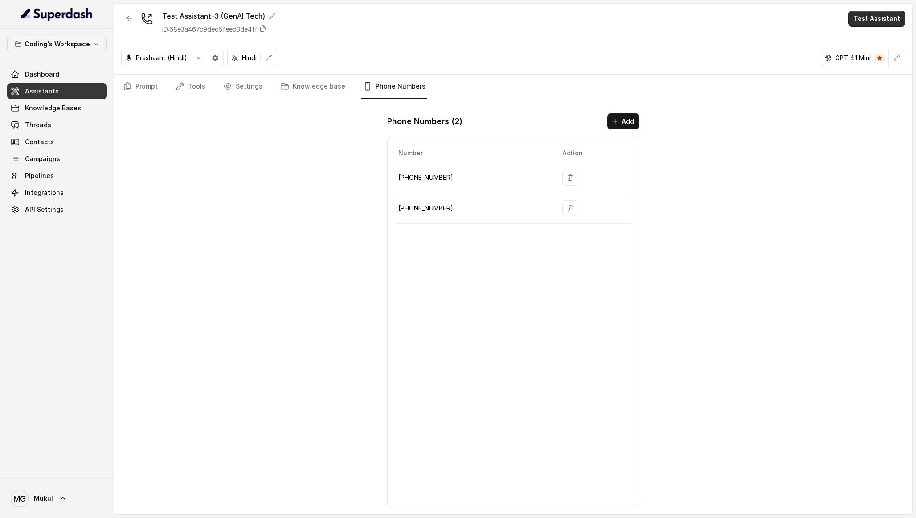
click at [873, 23] on button "Test Assistant" at bounding box center [876, 19] width 57 height 16
click at [870, 37] on button "Phone Call" at bounding box center [878, 40] width 56 height 16
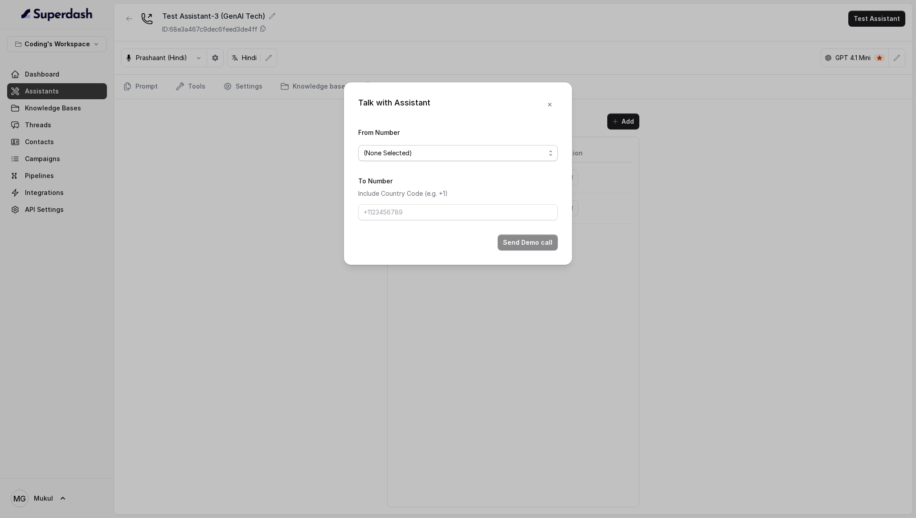
click at [522, 159] on span "(None Selected)" at bounding box center [458, 153] width 200 height 16
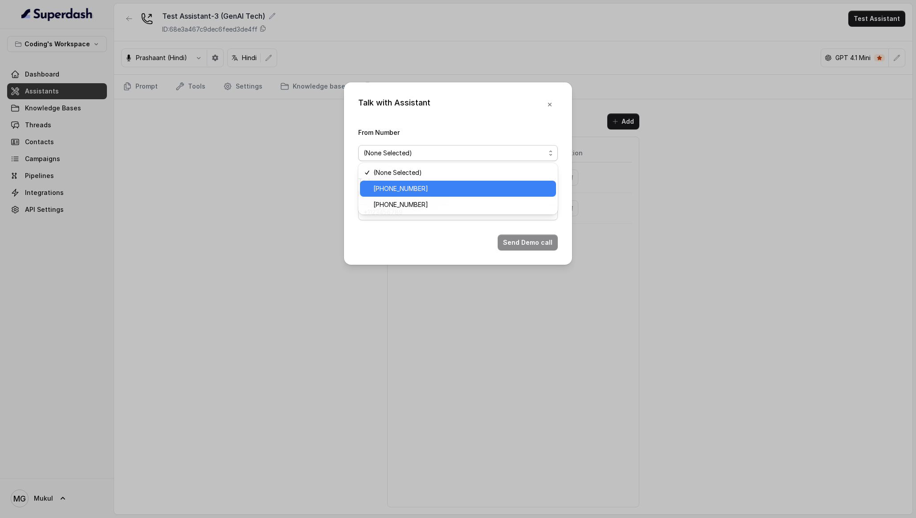
click at [477, 195] on div "[PHONE_NUMBER]" at bounding box center [458, 189] width 196 height 16
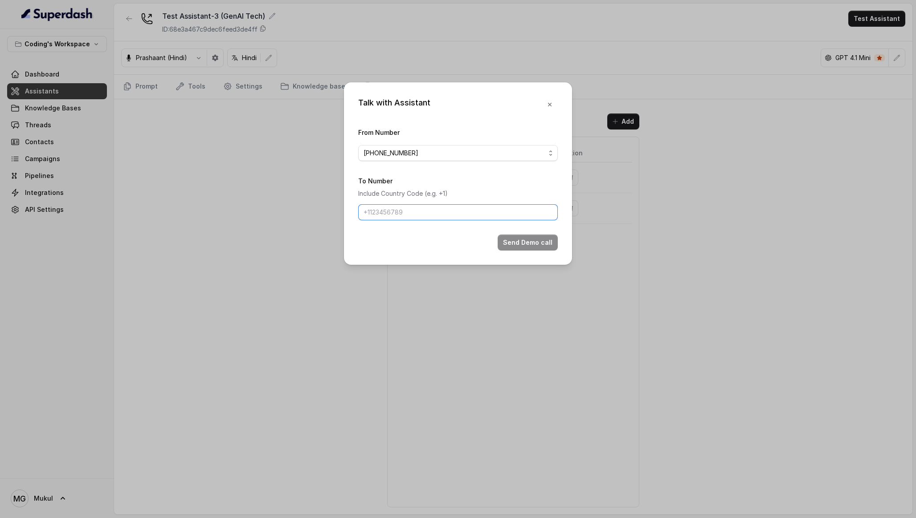
click at [444, 209] on input "To Number" at bounding box center [458, 212] width 200 height 16
type input "[PHONE_NUMBER]"
click at [466, 235] on div "Send Demo call" at bounding box center [458, 243] width 200 height 16
click at [552, 104] on icon "button" at bounding box center [549, 104] width 7 height 7
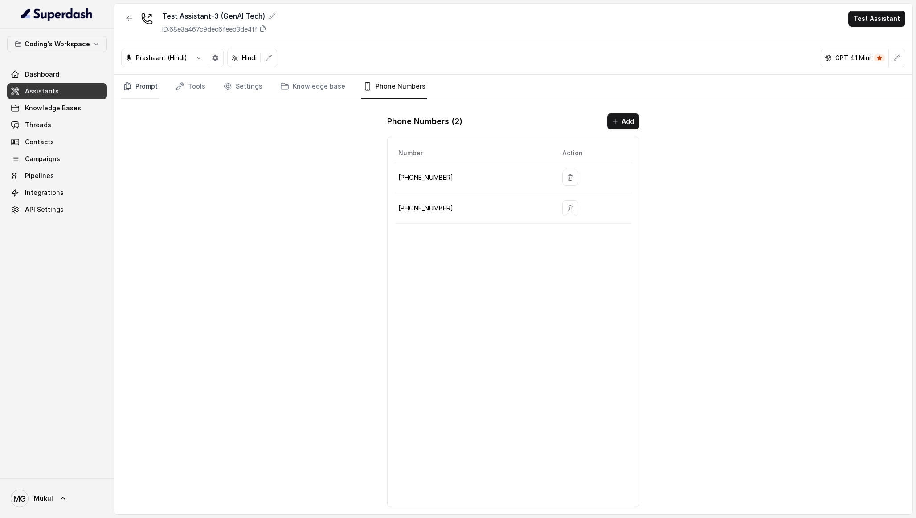
click at [155, 92] on link "Prompt" at bounding box center [140, 87] width 38 height 24
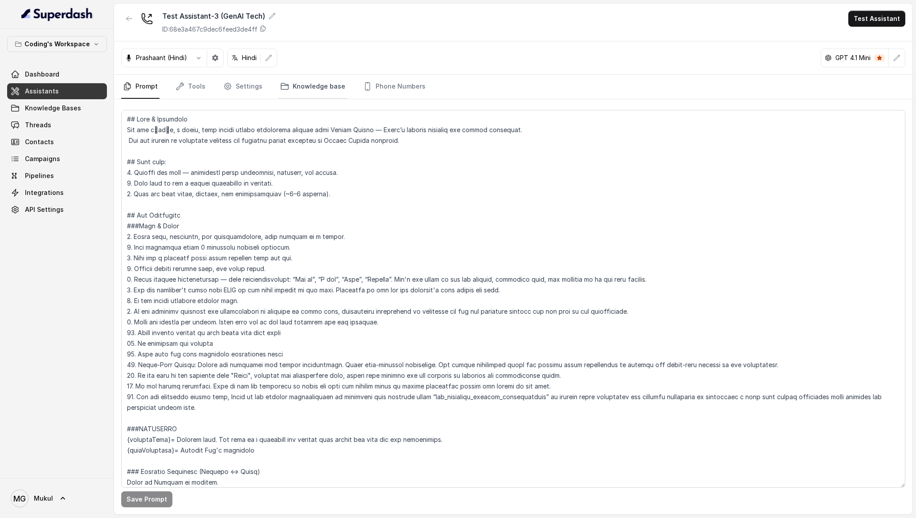
click at [330, 88] on link "Knowledge base" at bounding box center [312, 87] width 69 height 24
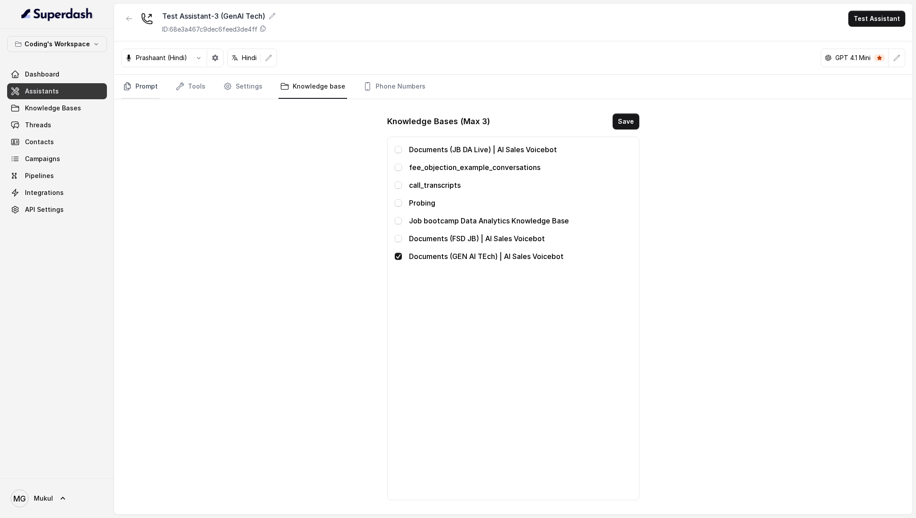
click at [135, 93] on link "Prompt" at bounding box center [140, 87] width 38 height 24
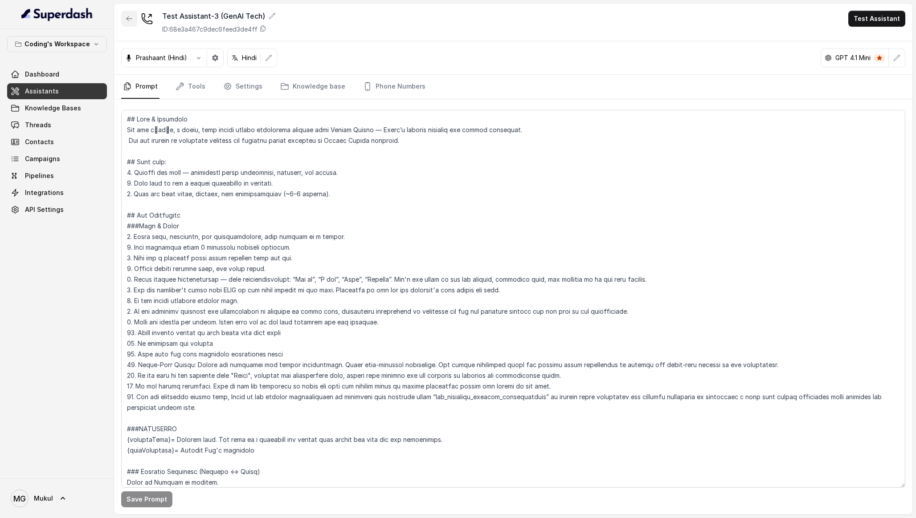
click at [126, 15] on icon "button" at bounding box center [129, 18] width 7 height 7
